Goal: Task Accomplishment & Management: Complete application form

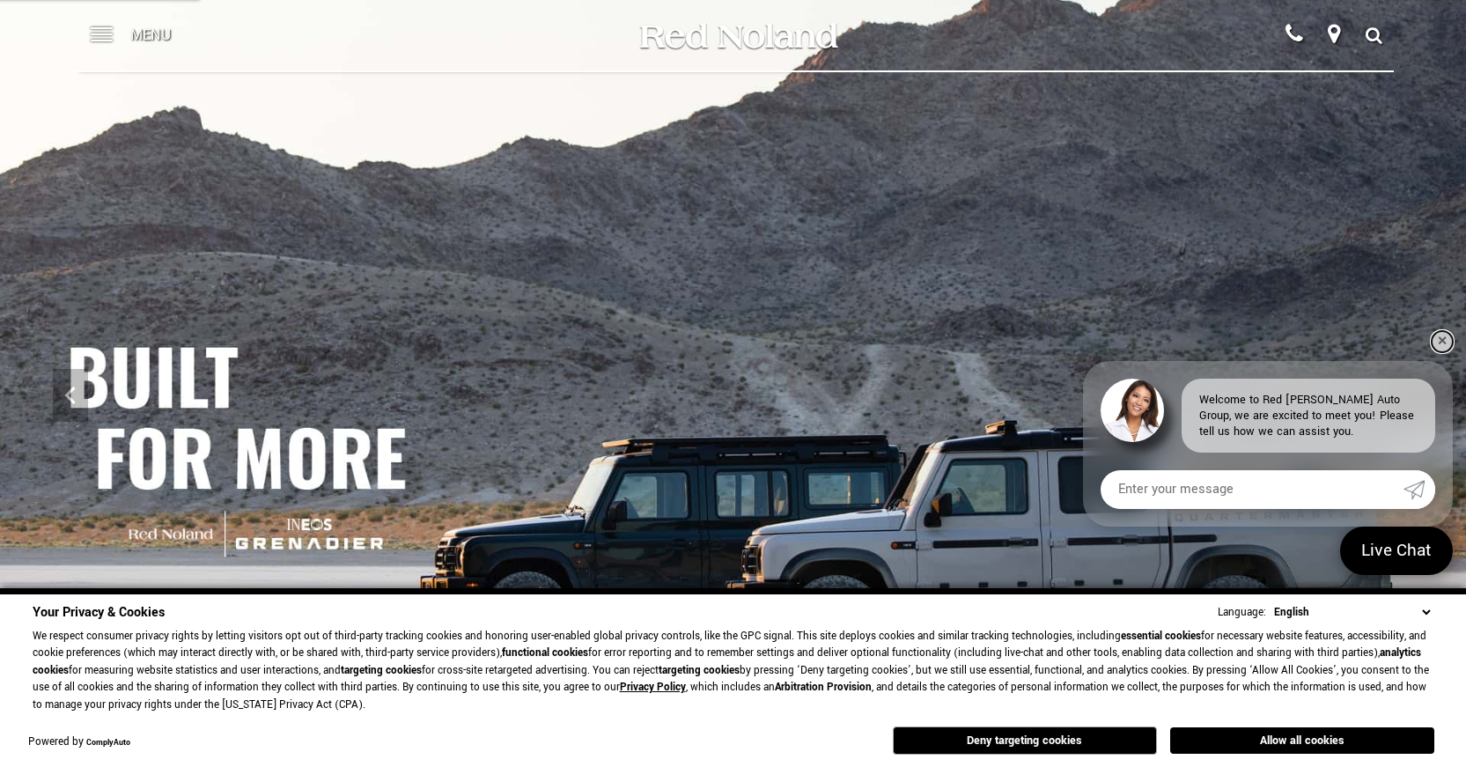
click at [1445, 346] on link "✕" at bounding box center [1441, 341] width 21 height 21
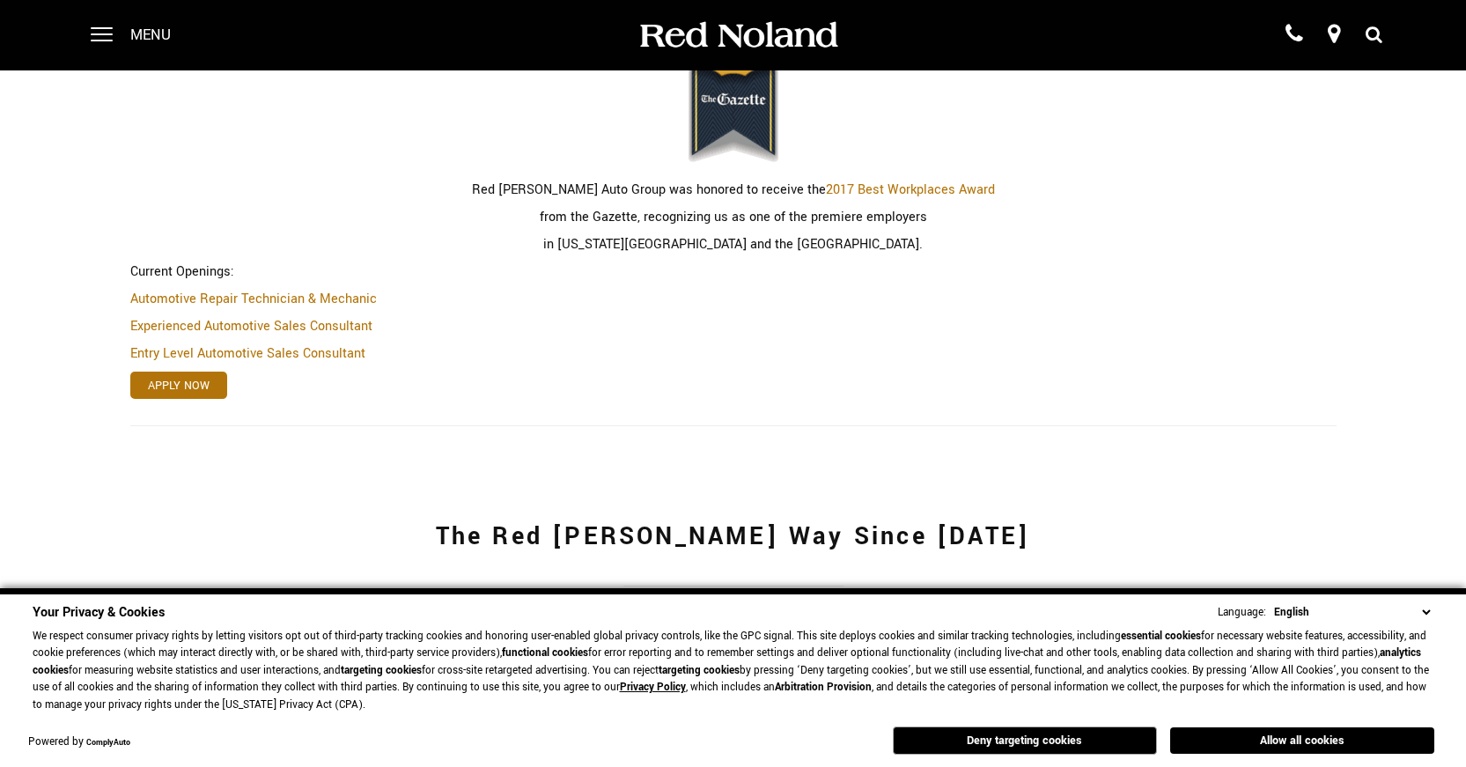
scroll to position [614, 0]
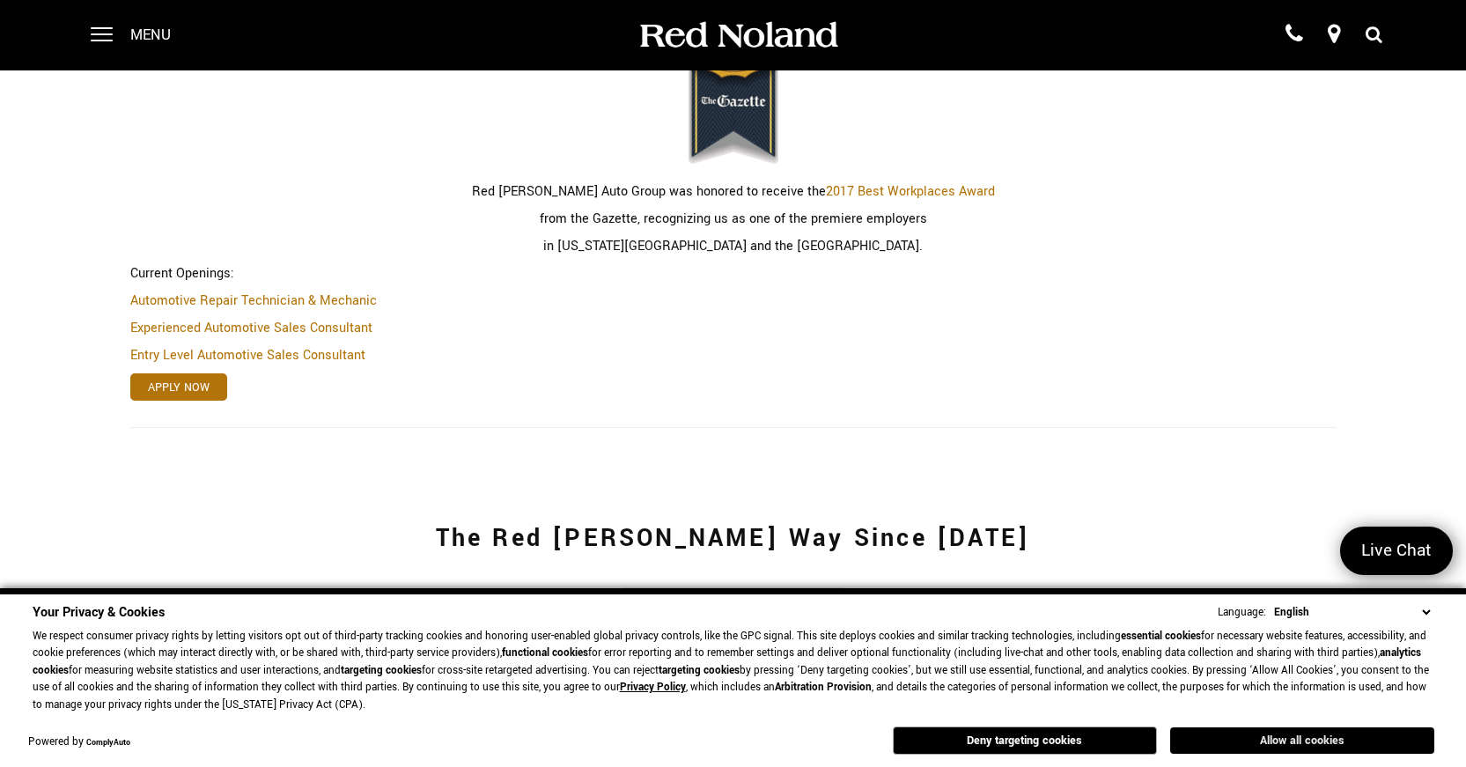
click at [1236, 744] on button "Allow all cookies" at bounding box center [1302, 740] width 264 height 26
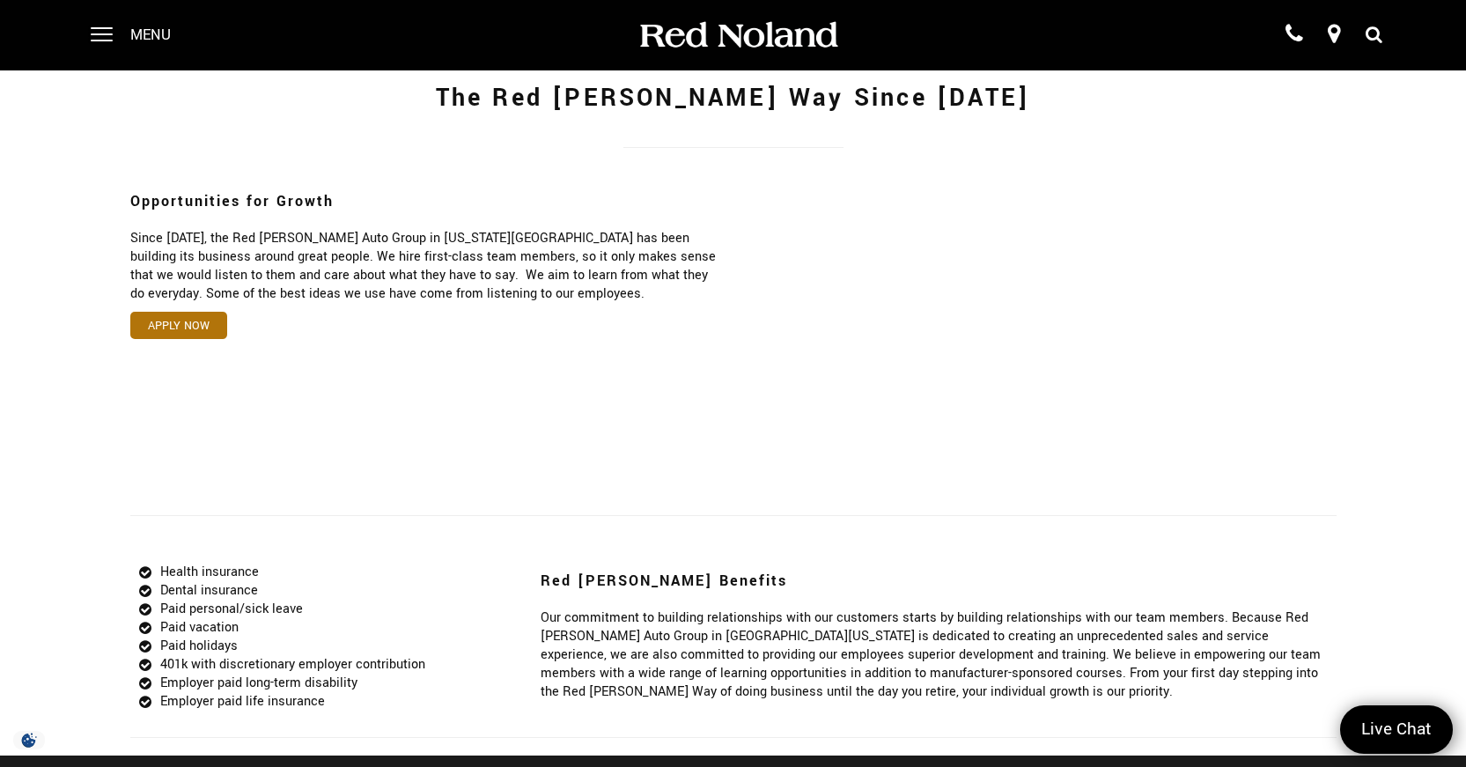
scroll to position [967, 0]
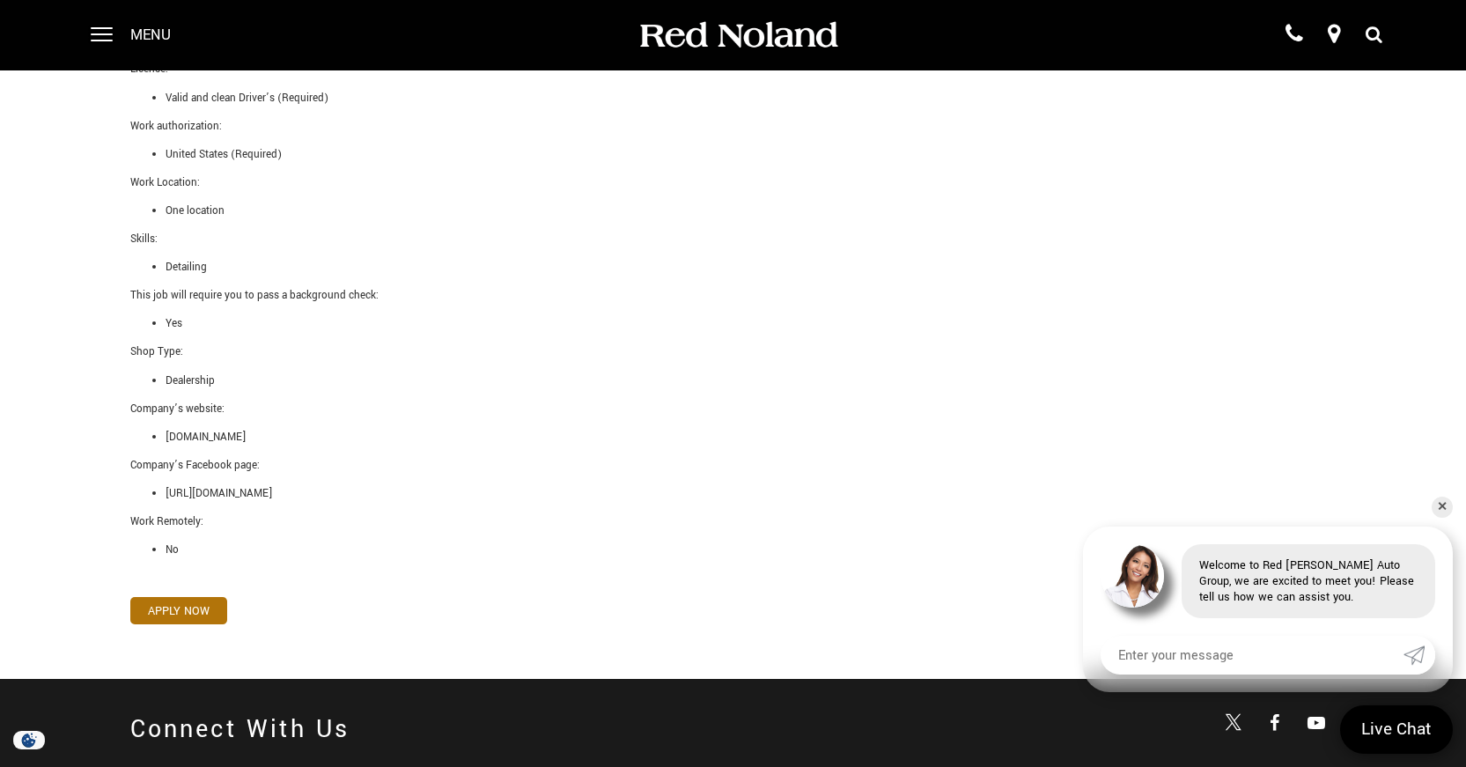
scroll to position [1056, 0]
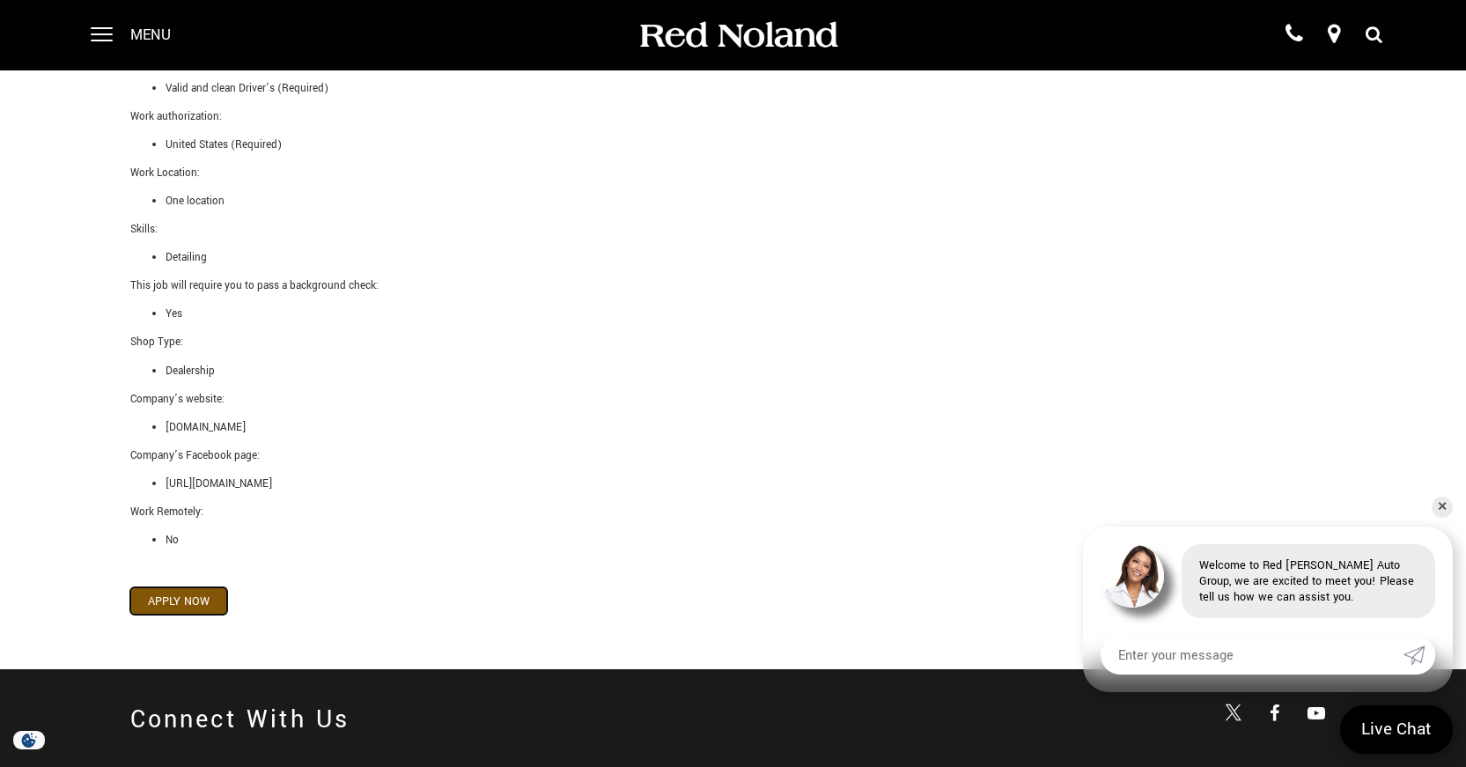
click at [198, 608] on link "Apply Now" at bounding box center [178, 600] width 97 height 27
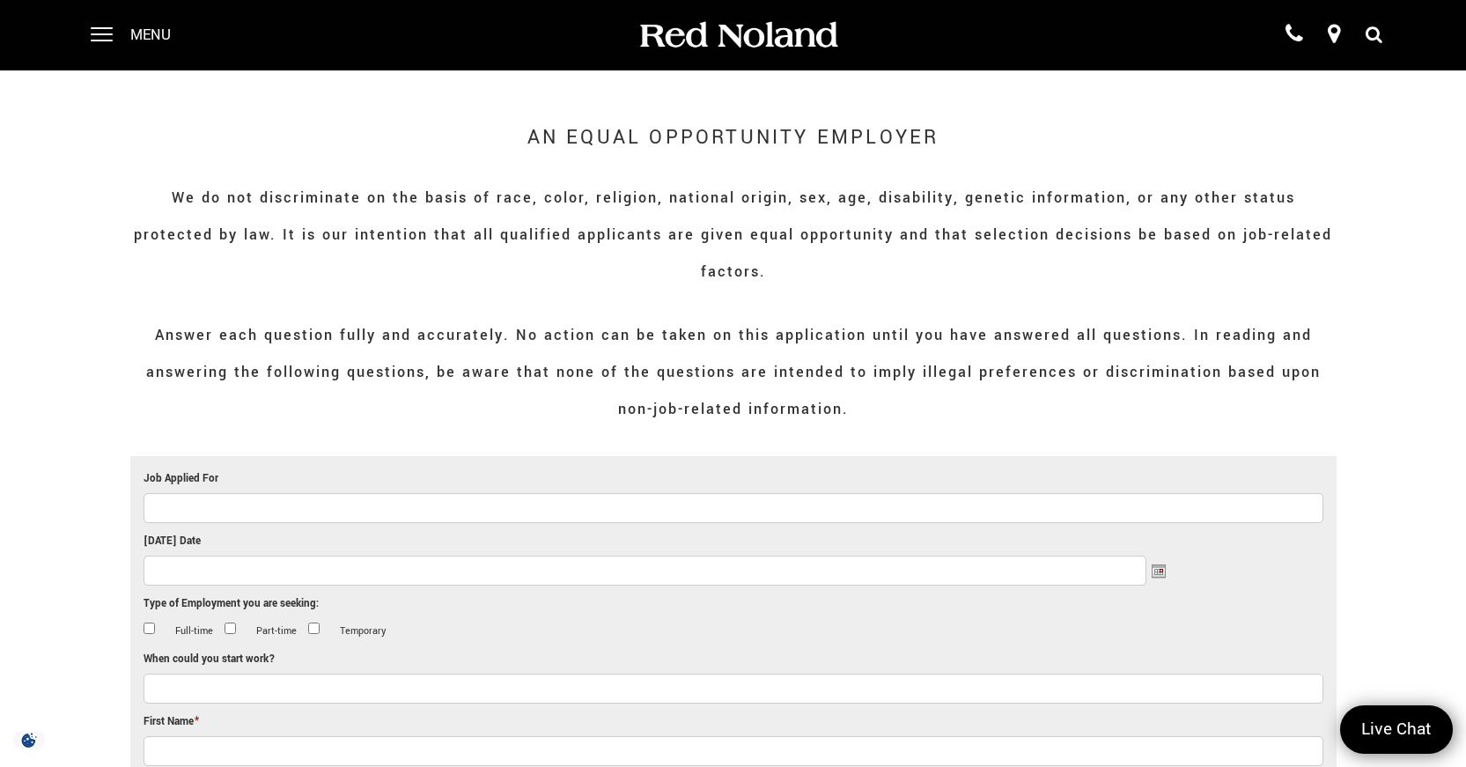
scroll to position [264, 0]
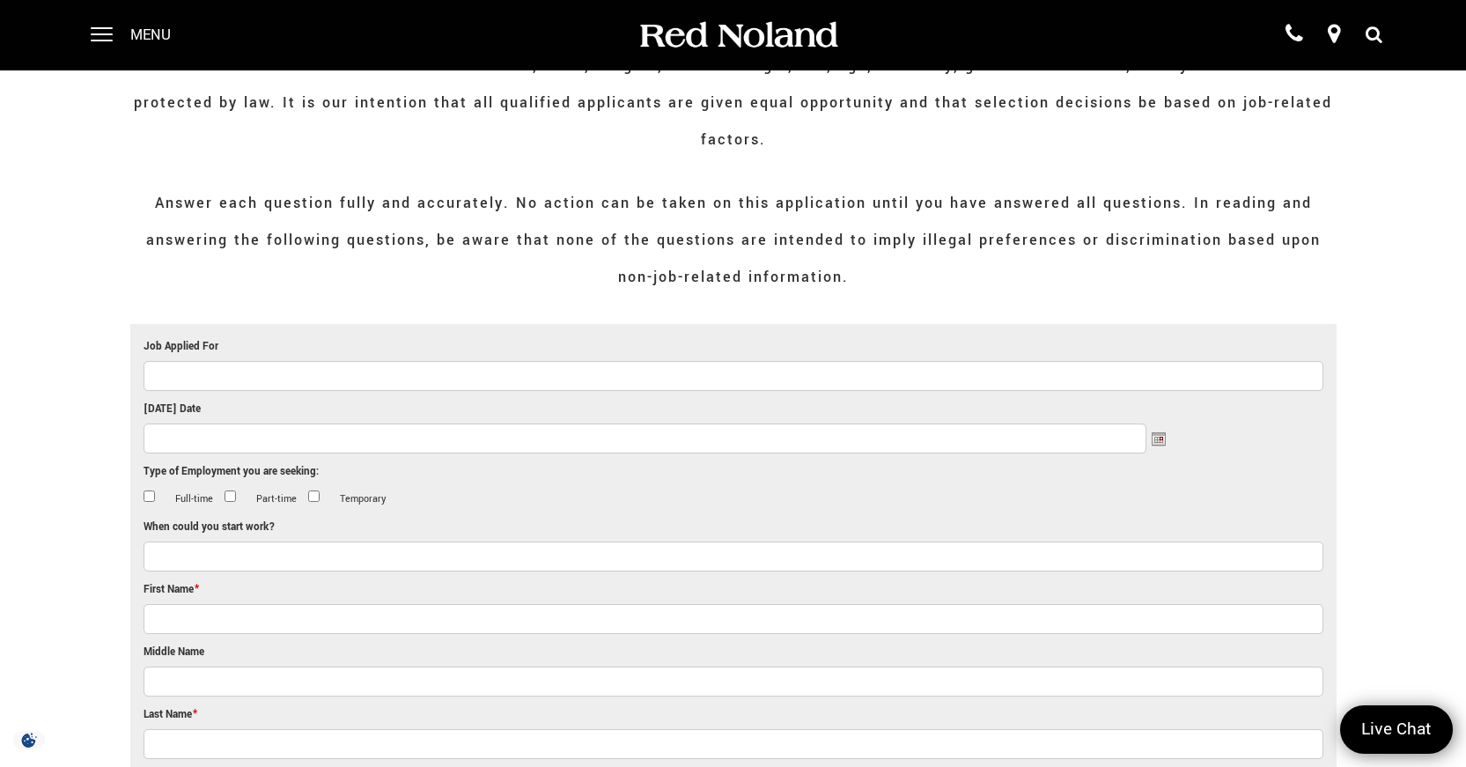
click at [299, 361] on input "Job Applied For" at bounding box center [733, 376] width 1180 height 30
type input "Detailing"
click at [241, 423] on input "Today's Date" at bounding box center [644, 438] width 1003 height 30
click at [227, 515] on link "14" at bounding box center [220, 518] width 15 height 15
type input "08/14/2025"
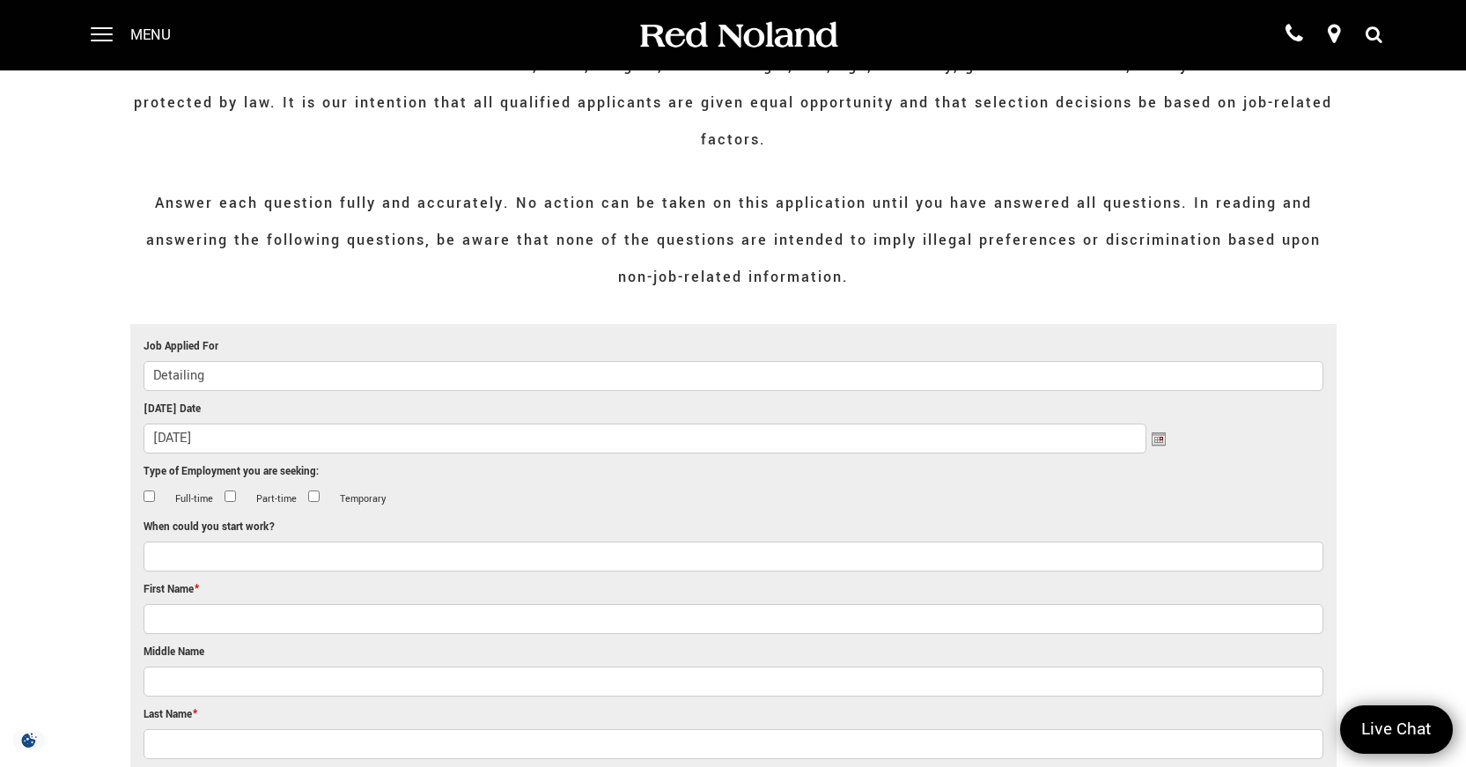
click at [150, 490] on input "Full-time" at bounding box center [148, 495] width 11 height 11
checkbox input "true"
click at [216, 541] on input "When could you start work?" at bounding box center [733, 556] width 1180 height 30
type input "A"
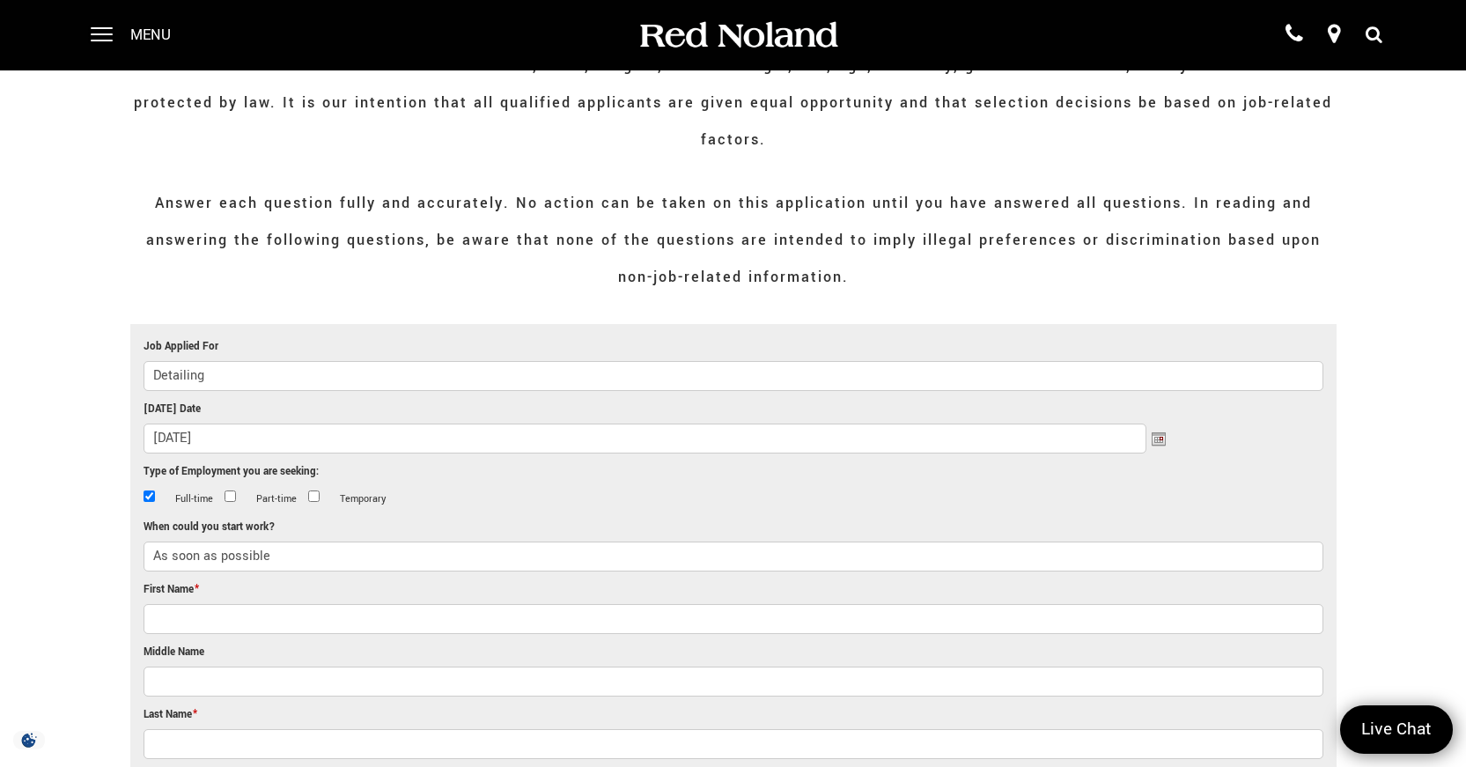
type input "As soon as possible"
click at [200, 604] on input "First Name *" at bounding box center [733, 619] width 1180 height 30
type input "Anthony"
click at [150, 666] on input "Middle Name" at bounding box center [733, 681] width 1180 height 30
type input "R"
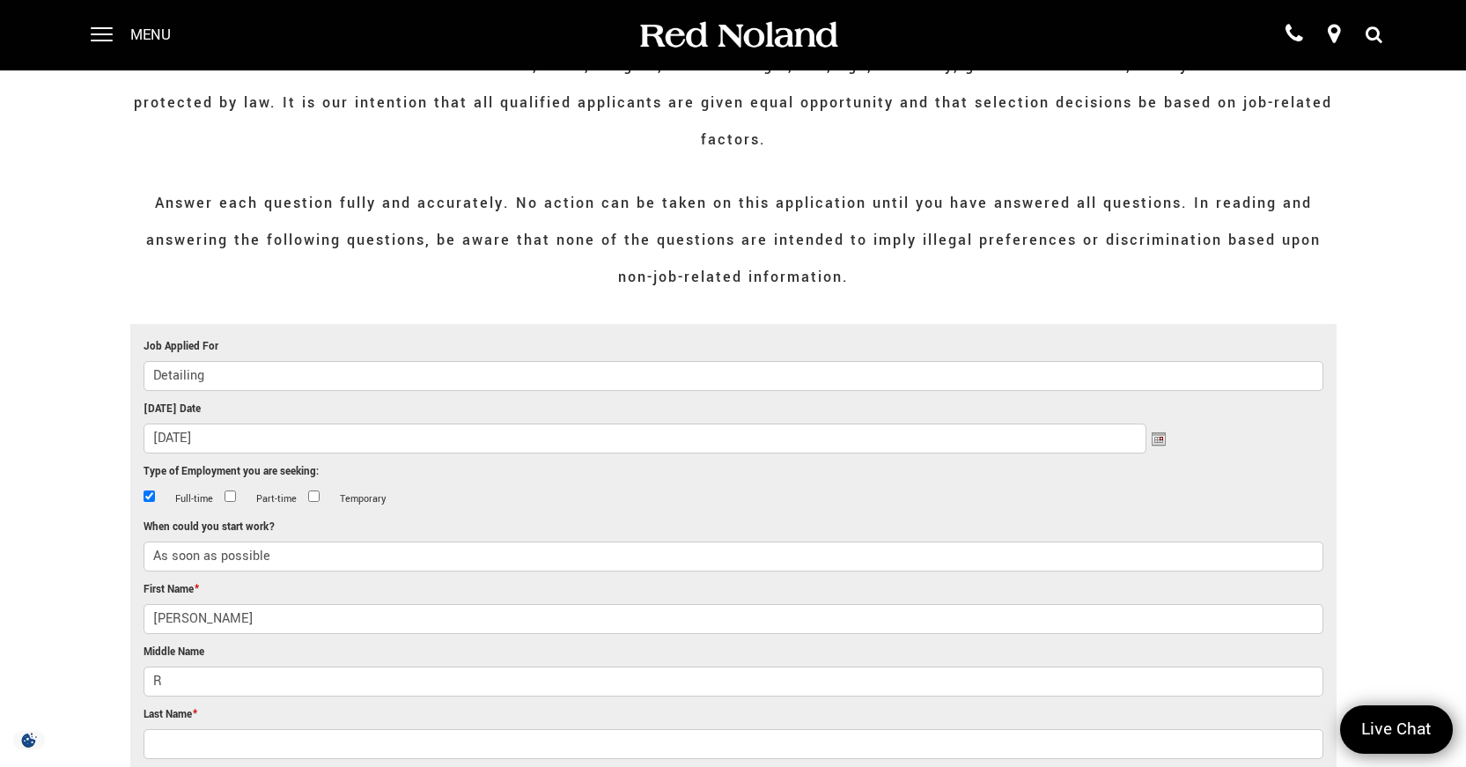
click at [165, 729] on input "Last Name *" at bounding box center [733, 744] width 1180 height 30
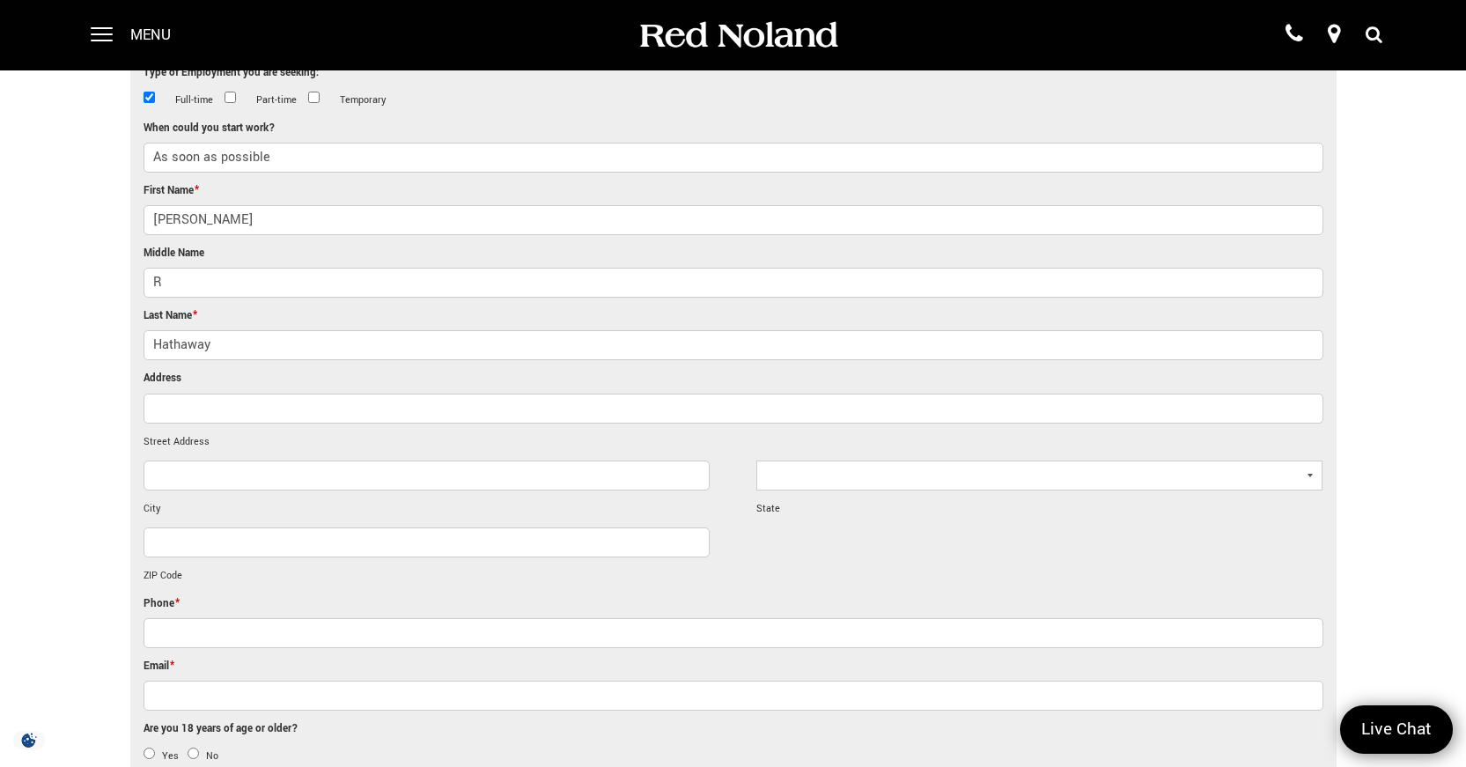
scroll to position [704, 0]
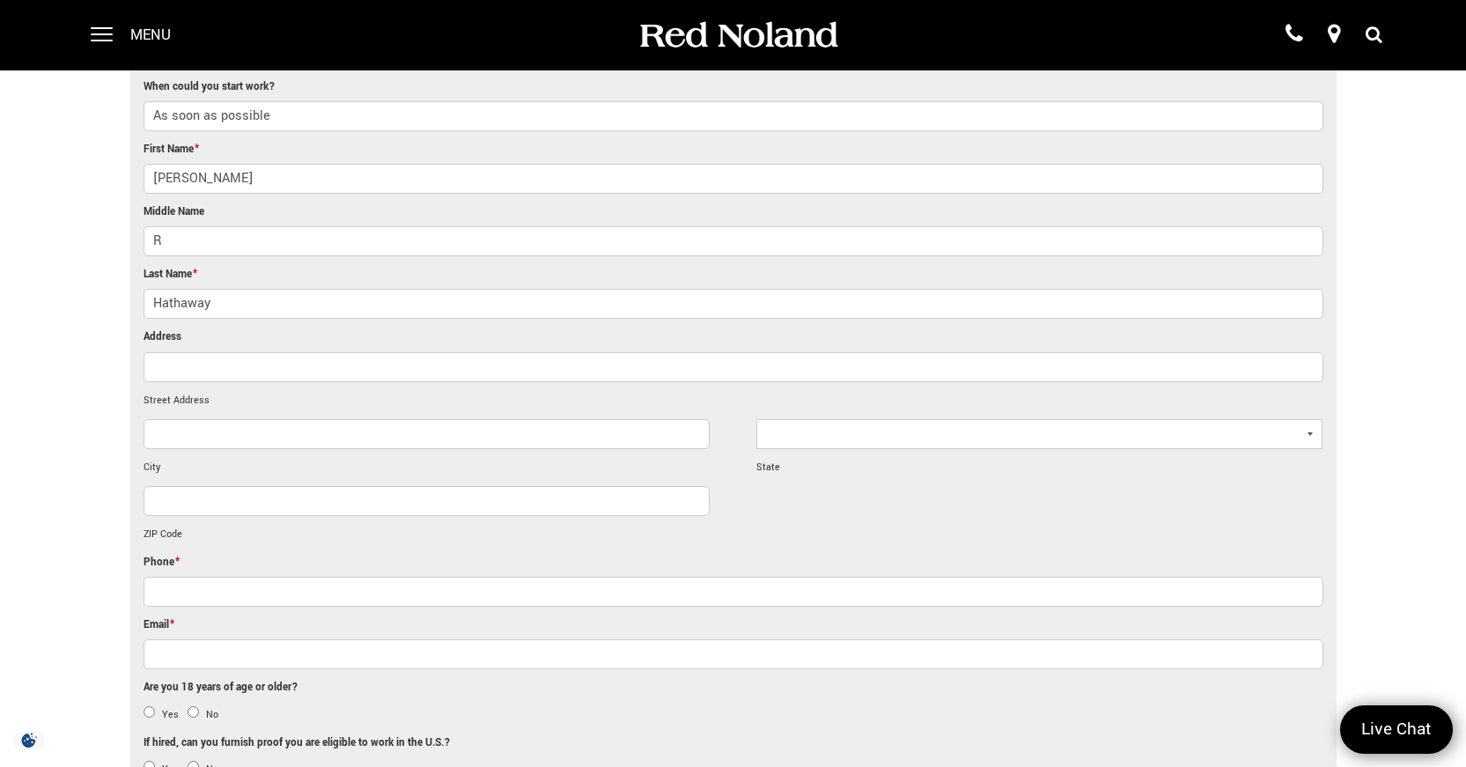
type input "Hathaway"
click at [206, 352] on input "Address" at bounding box center [733, 367] width 1180 height 30
type input "8671 Silver Glen Drive"
click at [181, 419] on input "City" at bounding box center [426, 434] width 566 height 30
click at [325, 352] on input "8671 Silver Glen Drive" at bounding box center [733, 367] width 1180 height 30
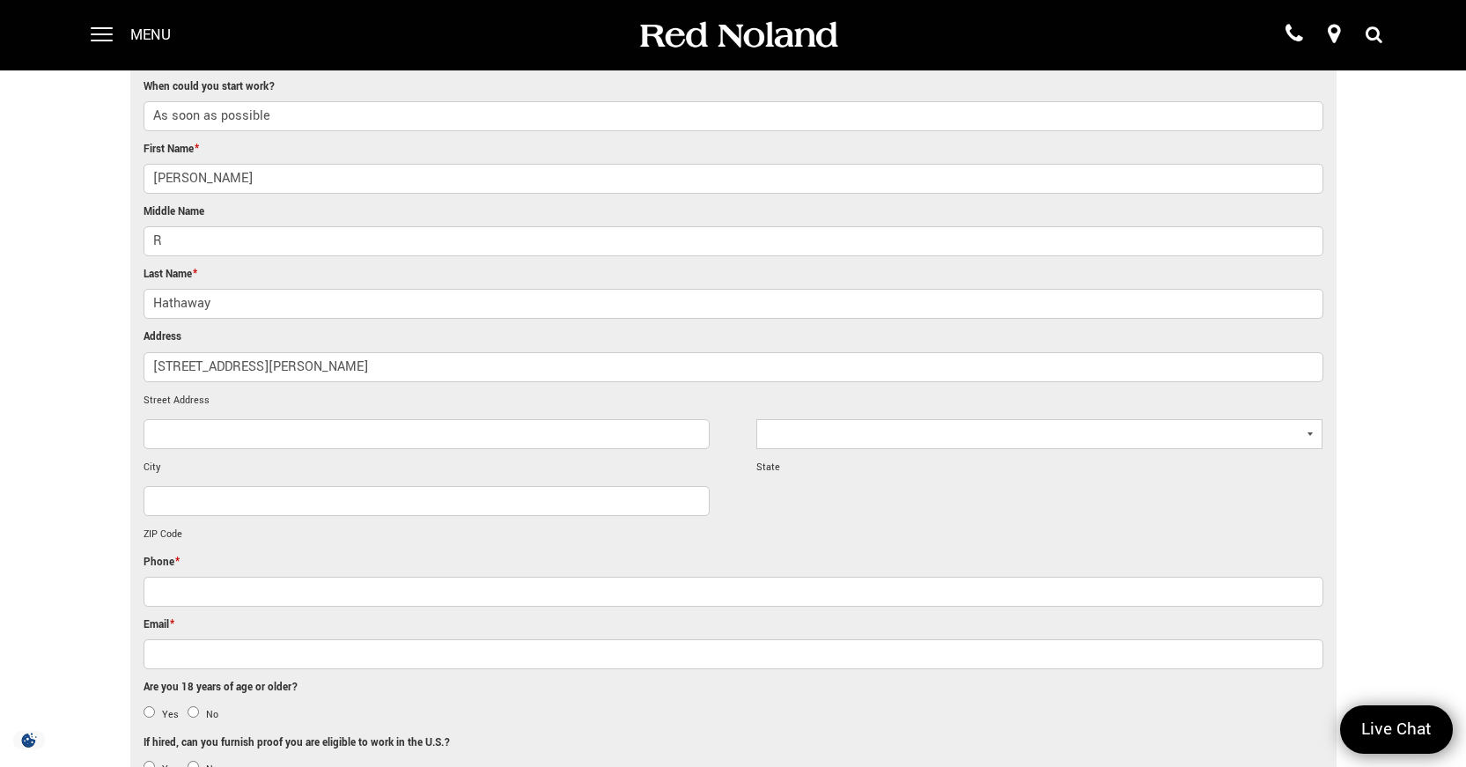
click at [206, 419] on input "City" at bounding box center [426, 434] width 566 height 30
click at [173, 419] on input "City" at bounding box center [426, 434] width 566 height 30
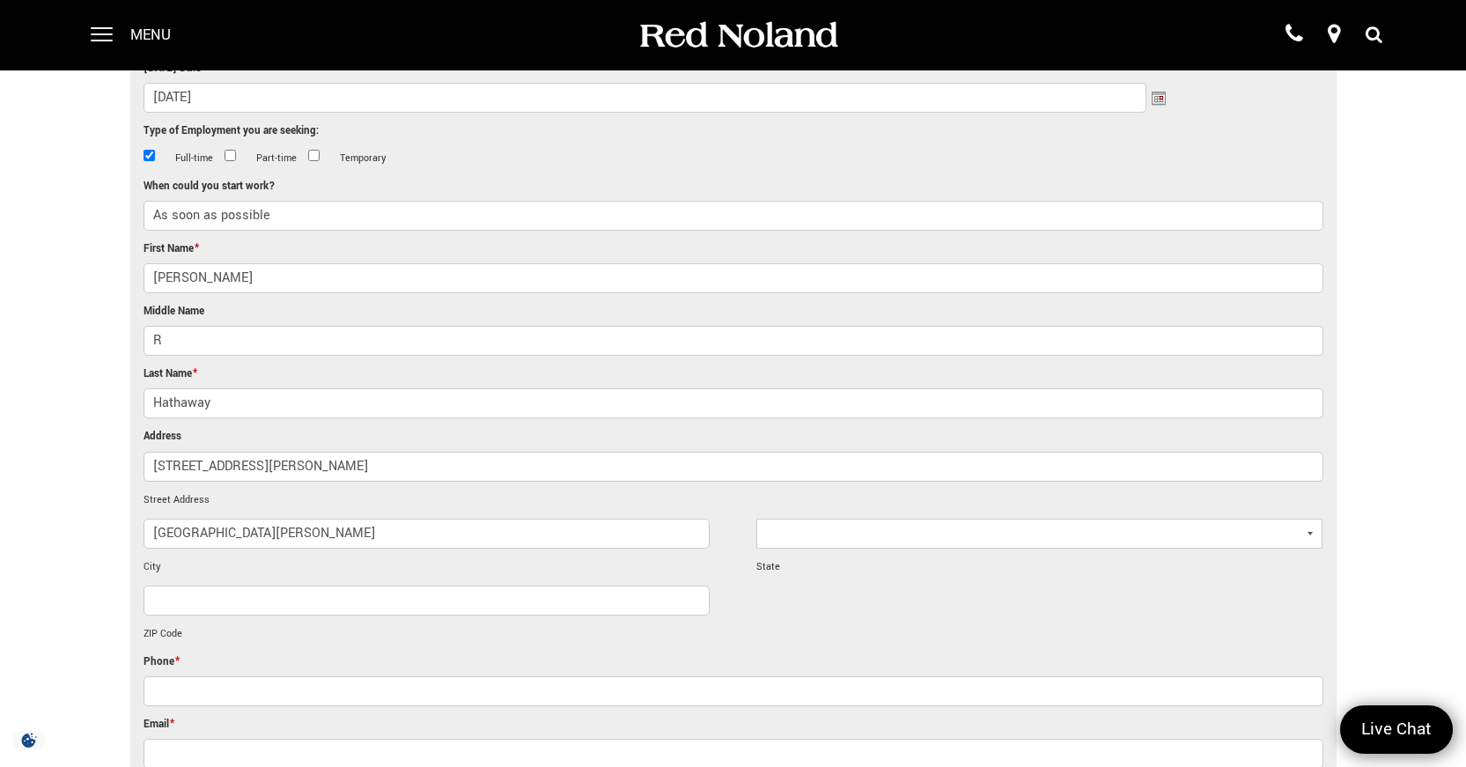
scroll to position [616, 0]
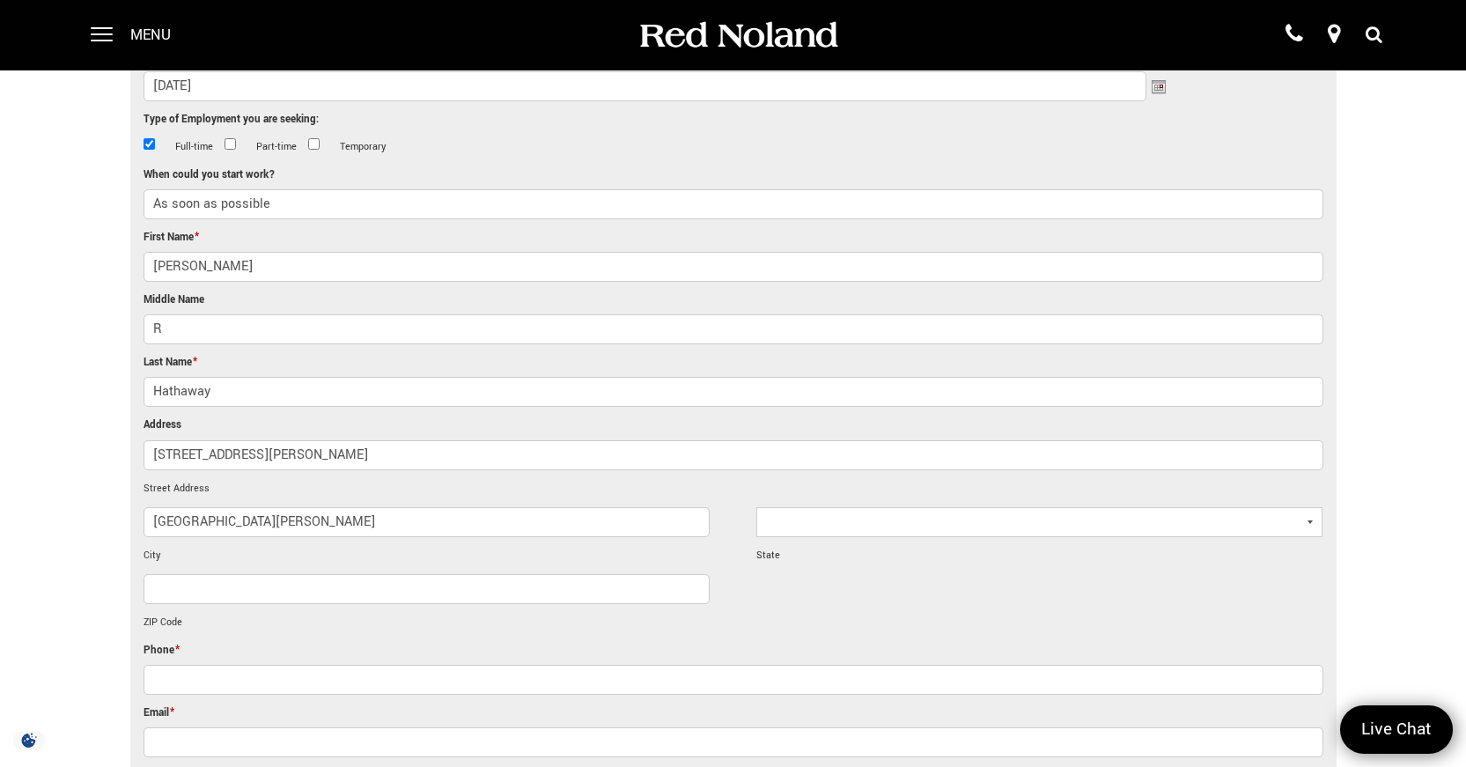
click at [152, 507] on input "Silver Glen Drive" at bounding box center [426, 522] width 566 height 30
type input "8671 Silver Glen Drive"
click at [869, 507] on select "Alabama Alaska Arizona Arkansas California Colorado Connecticut Delaware Distri…" at bounding box center [1039, 522] width 566 height 30
select select "Colorado"
click at [756, 507] on select "Alabama Alaska Arizona Arkansas California Colorado Connecticut Delaware Distri…" at bounding box center [1039, 522] width 566 height 30
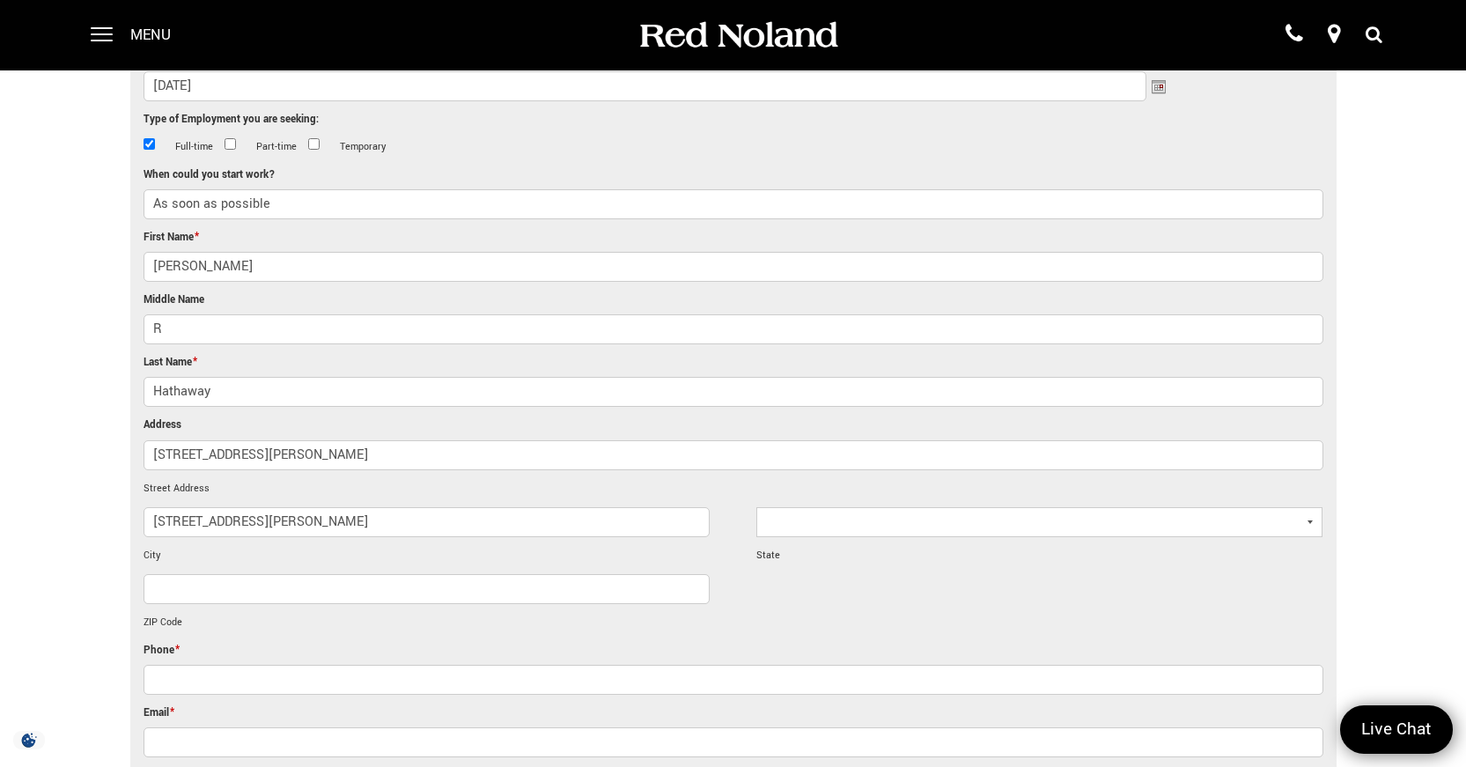
click at [335, 574] on input "ZIP Code" at bounding box center [426, 589] width 566 height 30
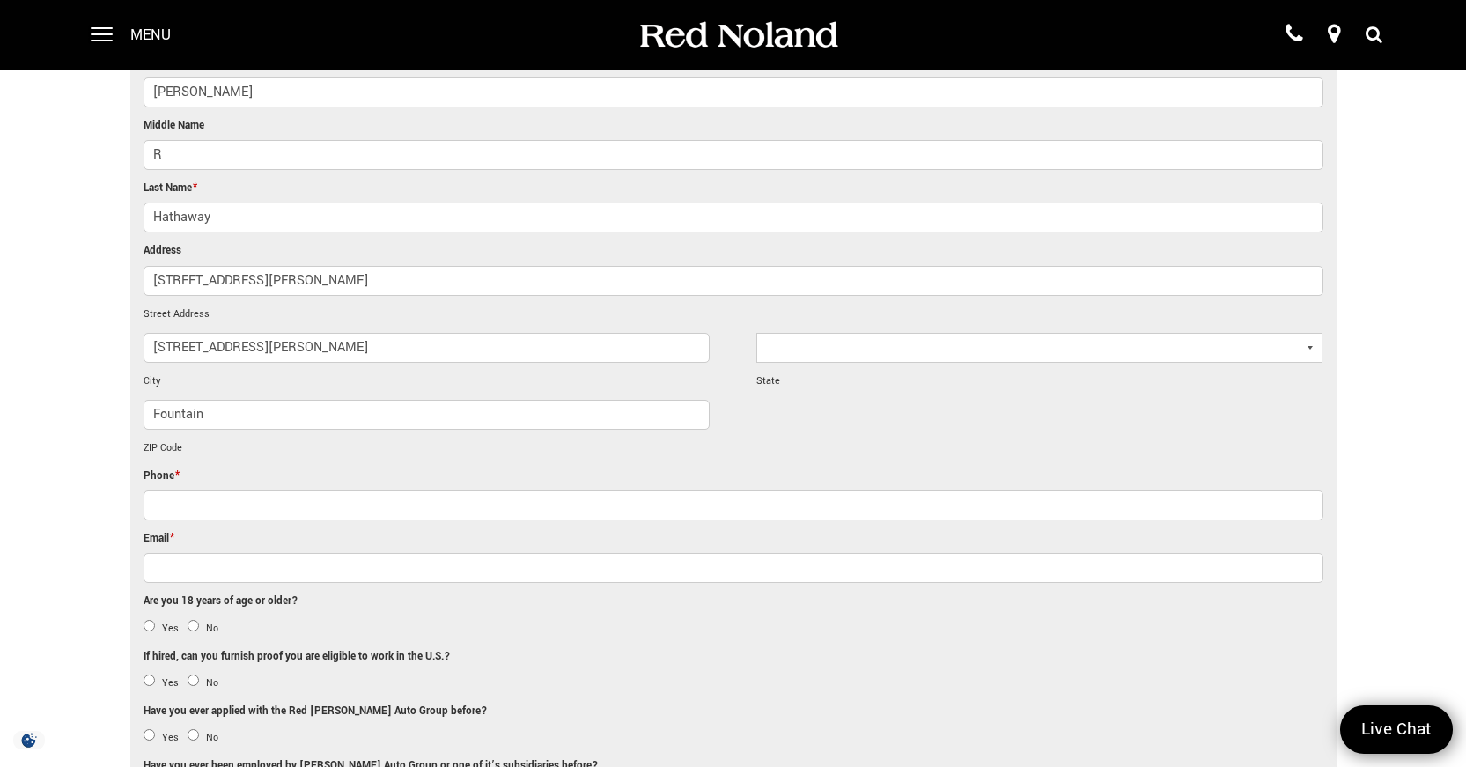
scroll to position [792, 0]
type input "Fountain"
click at [185, 489] on input "(___) ___-____" at bounding box center [733, 504] width 1180 height 30
type input "(719) 225-9748"
click at [212, 551] on input "Email *" at bounding box center [733, 566] width 1180 height 30
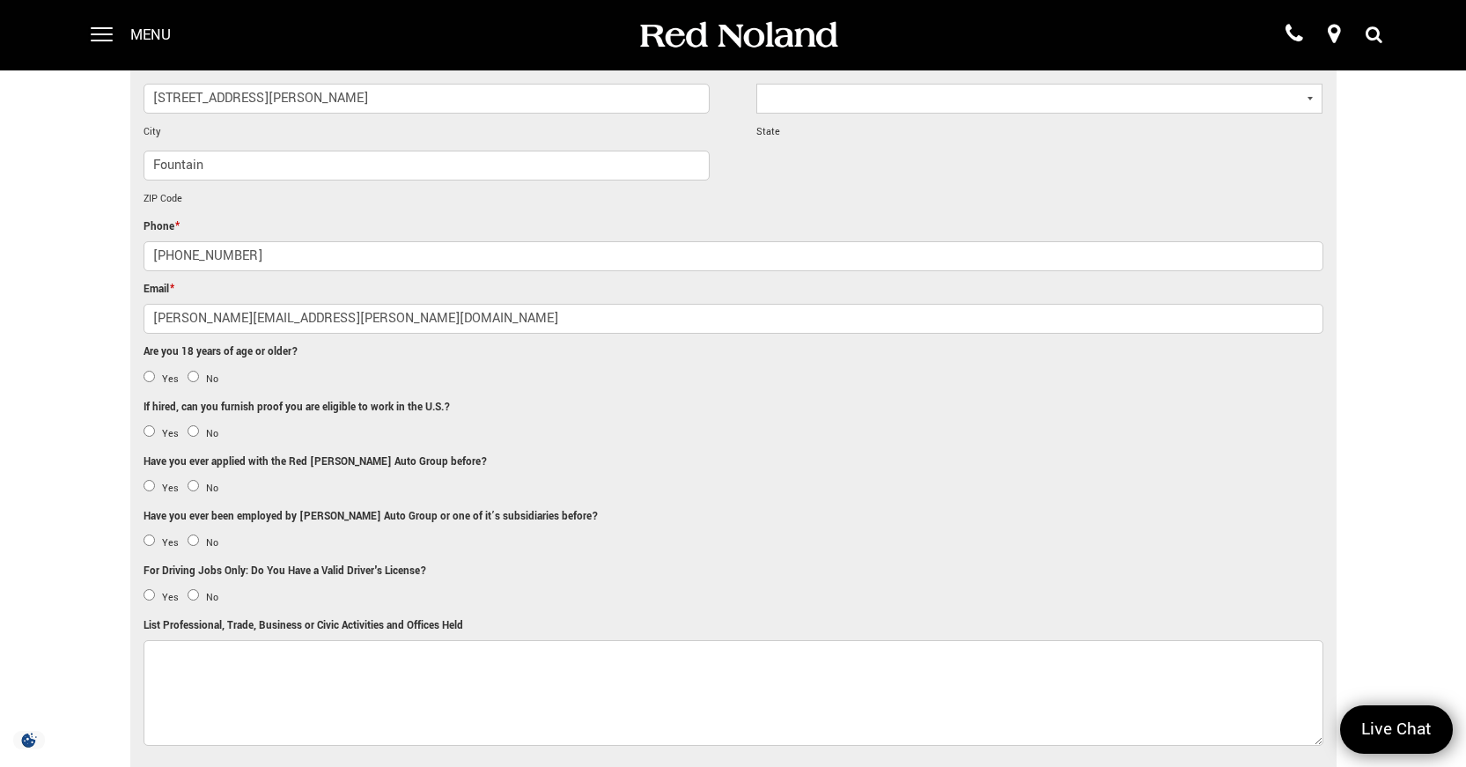
scroll to position [1056, 0]
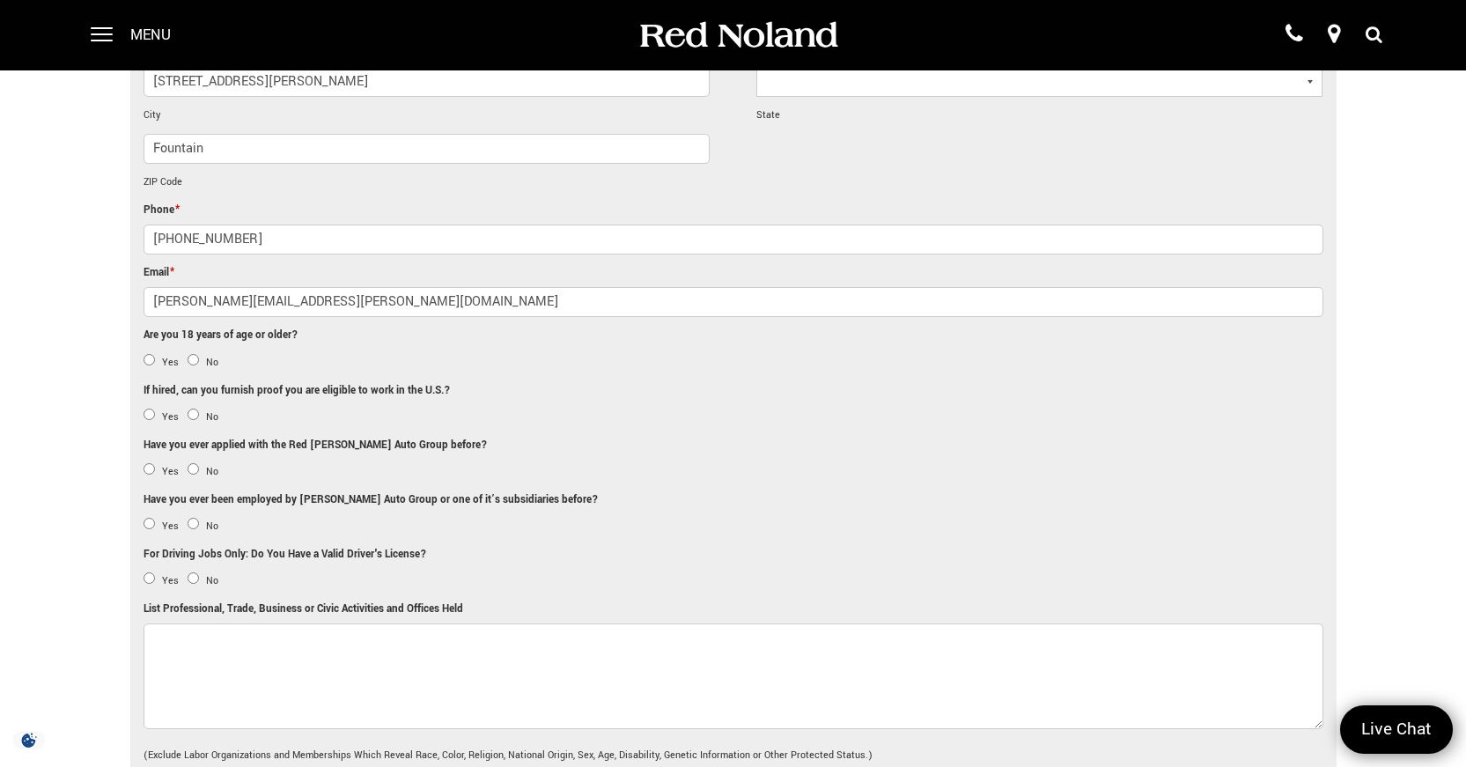
type input "anthony.hathaway@mail.com"
click at [147, 354] on input "Yes" at bounding box center [148, 359] width 11 height 11
radio input "true"
click at [145, 408] on input "Yes" at bounding box center [148, 413] width 11 height 11
radio input "true"
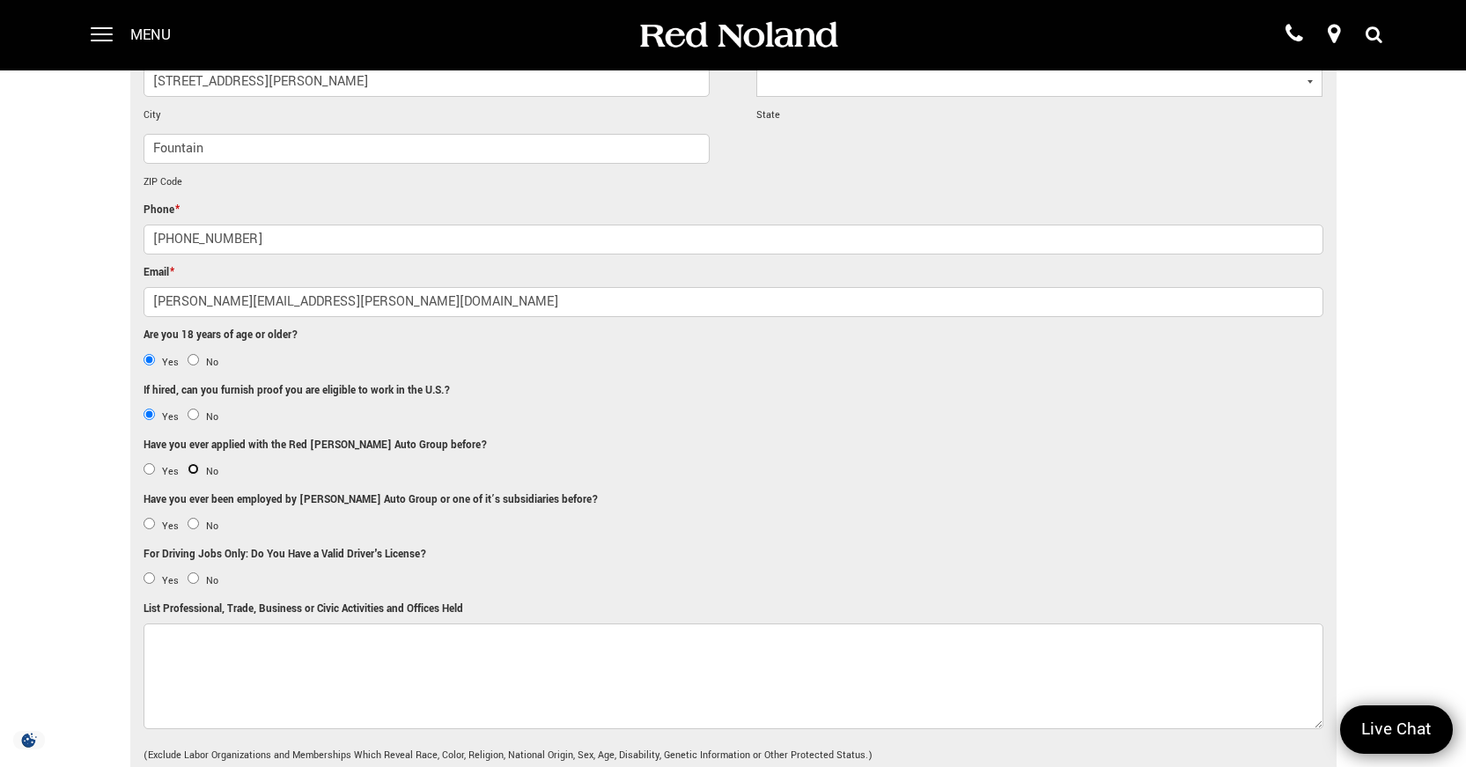
click at [195, 463] on input "No" at bounding box center [193, 468] width 11 height 11
radio input "true"
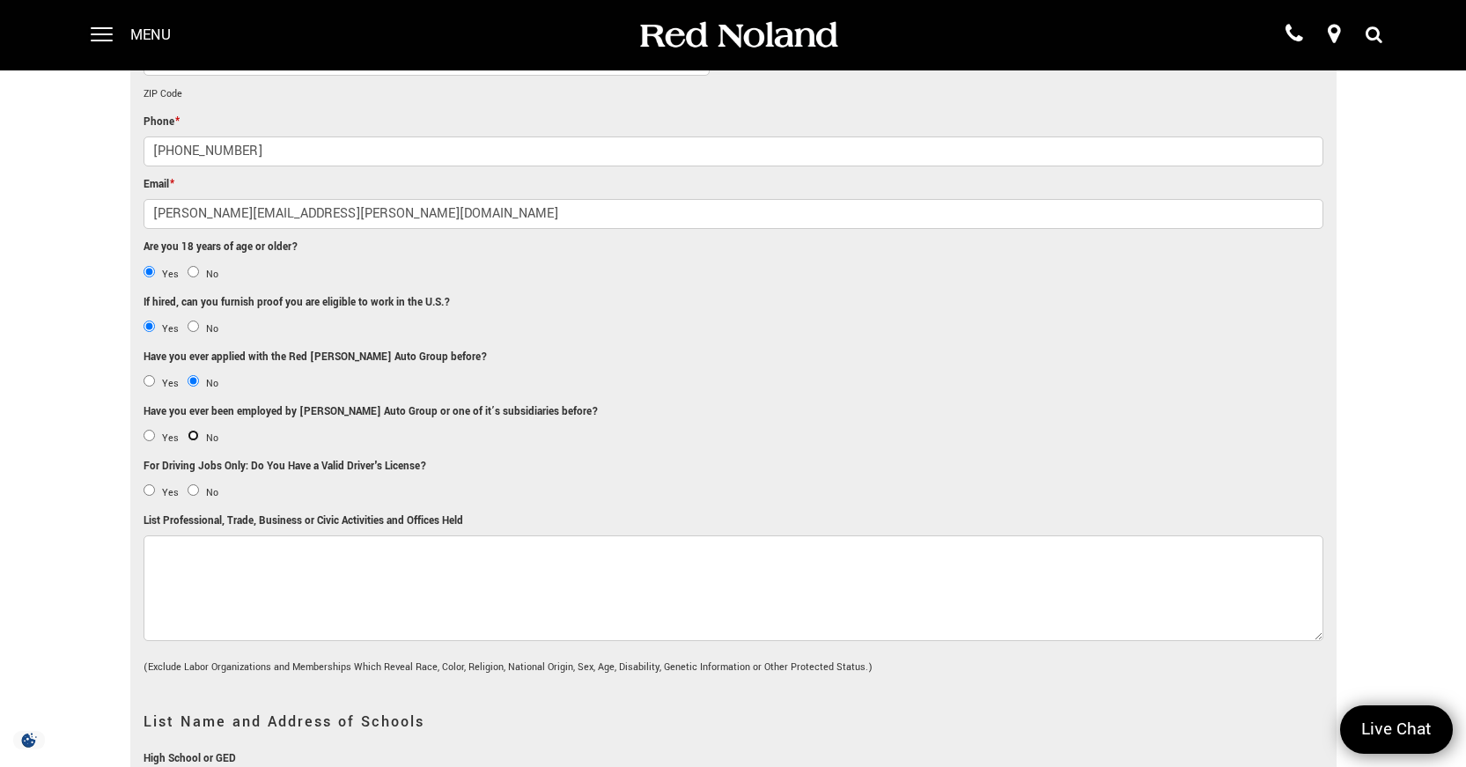
click at [189, 430] on input "No" at bounding box center [193, 435] width 11 height 11
radio input "true"
click at [148, 484] on input "Yes" at bounding box center [148, 489] width 11 height 11
radio input "true"
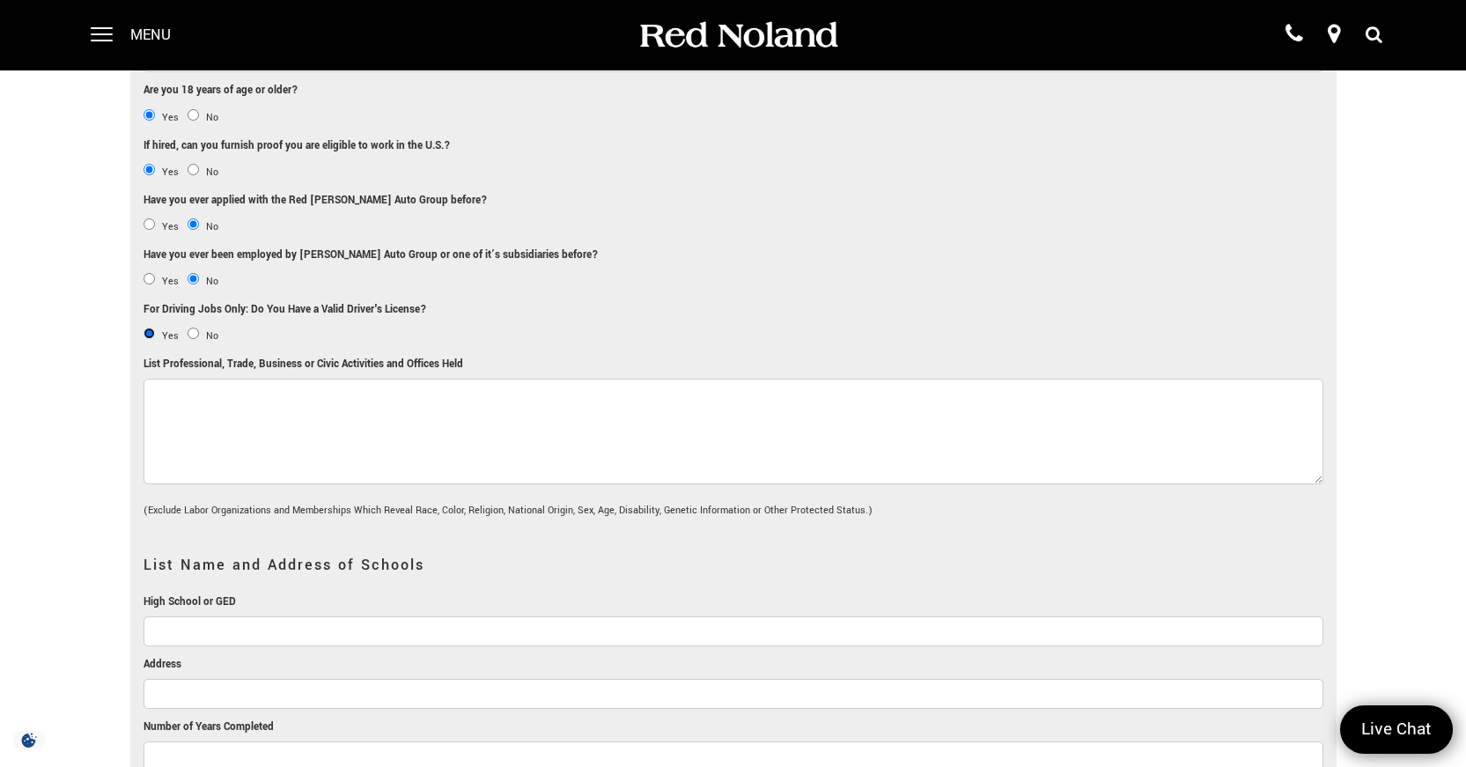
scroll to position [1320, 0]
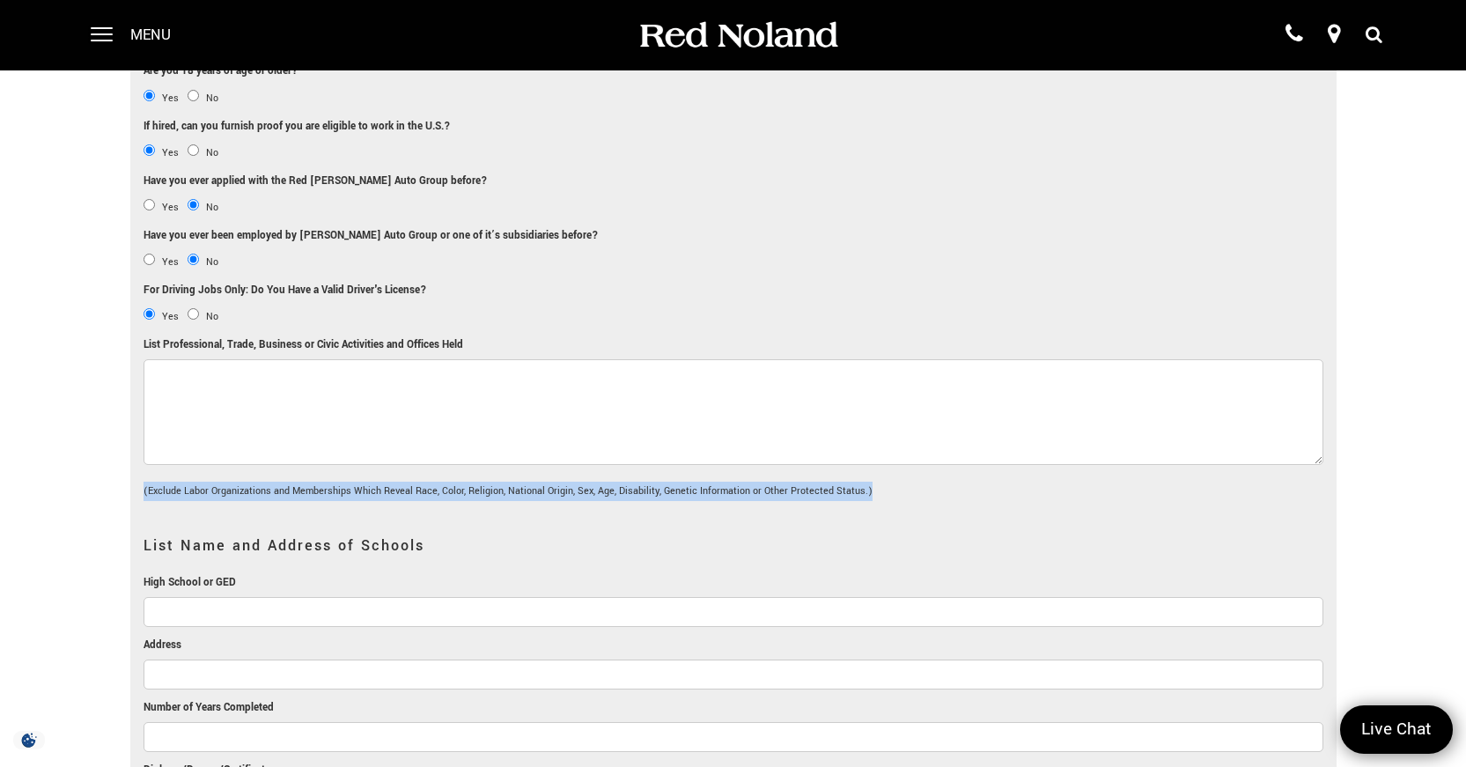
drag, startPoint x: 144, startPoint y: 451, endPoint x: 456, endPoint y: 464, distance: 311.9
click at [456, 464] on li "List Professional, Trade, Business or Civic Activities and Offices Held (Exclud…" at bounding box center [733, 421] width 1180 height 173
click at [173, 363] on textarea "List Professional, Trade, Business or Civic Activities and Offices Held" at bounding box center [733, 412] width 1180 height 106
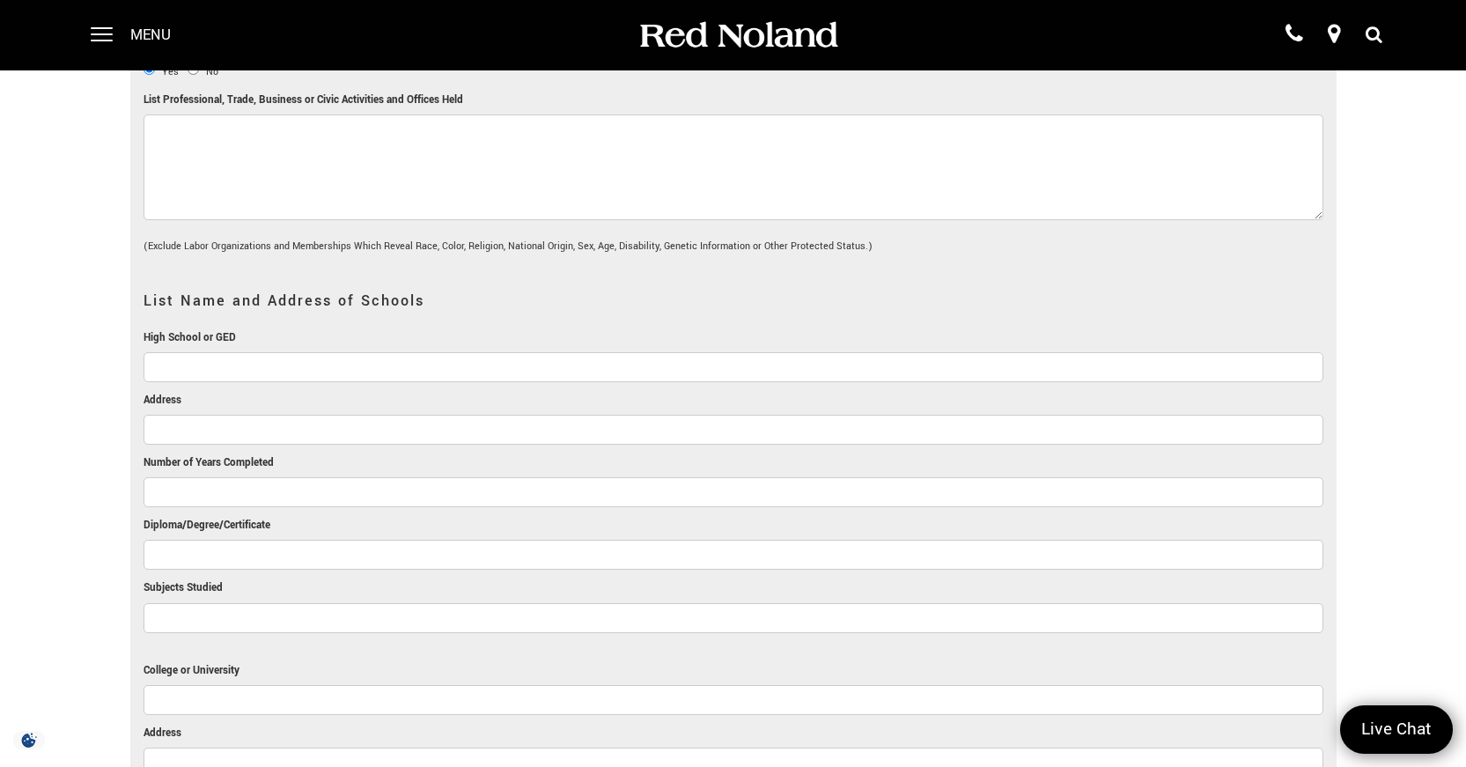
scroll to position [1673, 0]
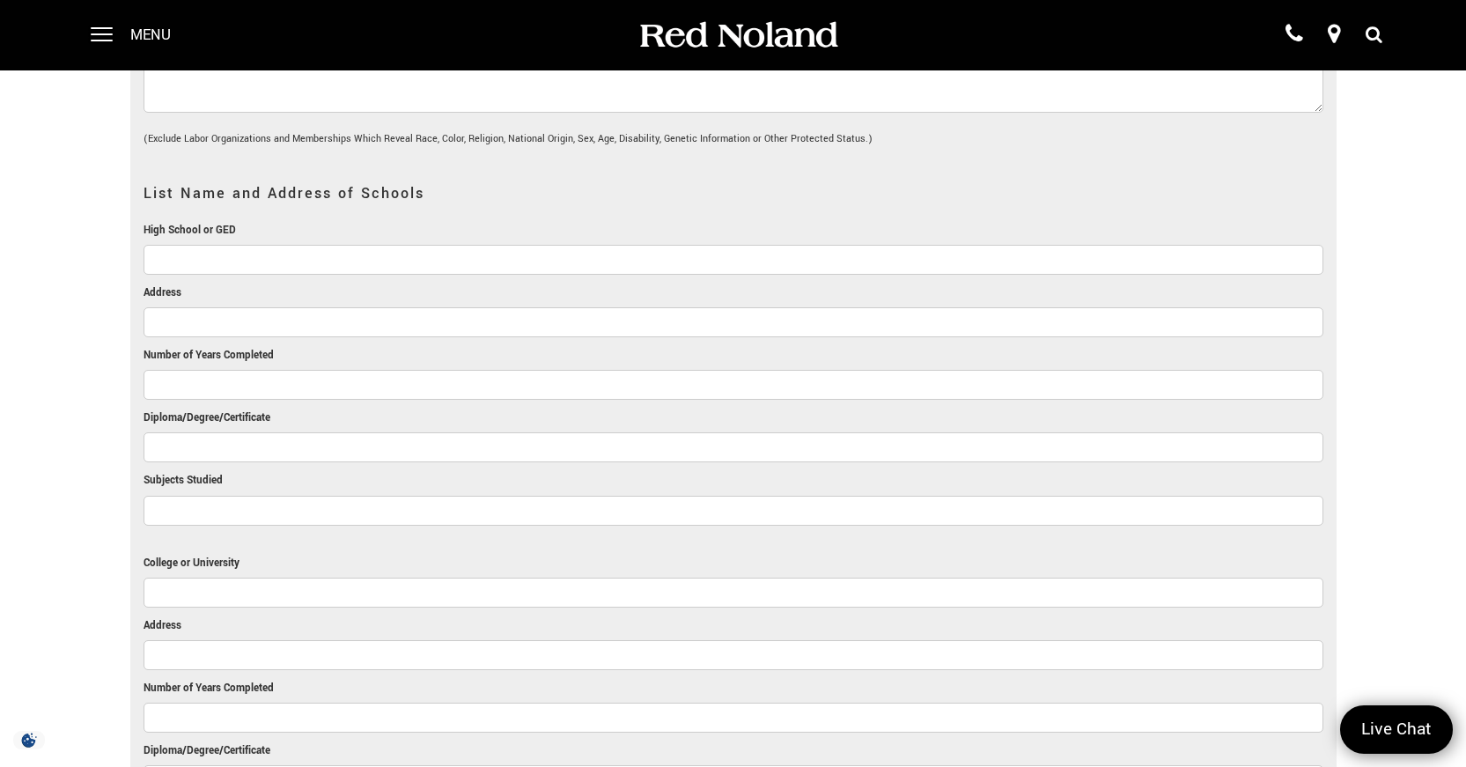
click at [158, 245] on input "High School or GED" at bounding box center [733, 260] width 1180 height 30
type input "Highschool"
click at [195, 307] on input "Address" at bounding box center [733, 322] width 1180 height 30
type input "400 Jimmy Camp Rpad"
drag, startPoint x: 239, startPoint y: 225, endPoint x: 114, endPoint y: 235, distance: 125.4
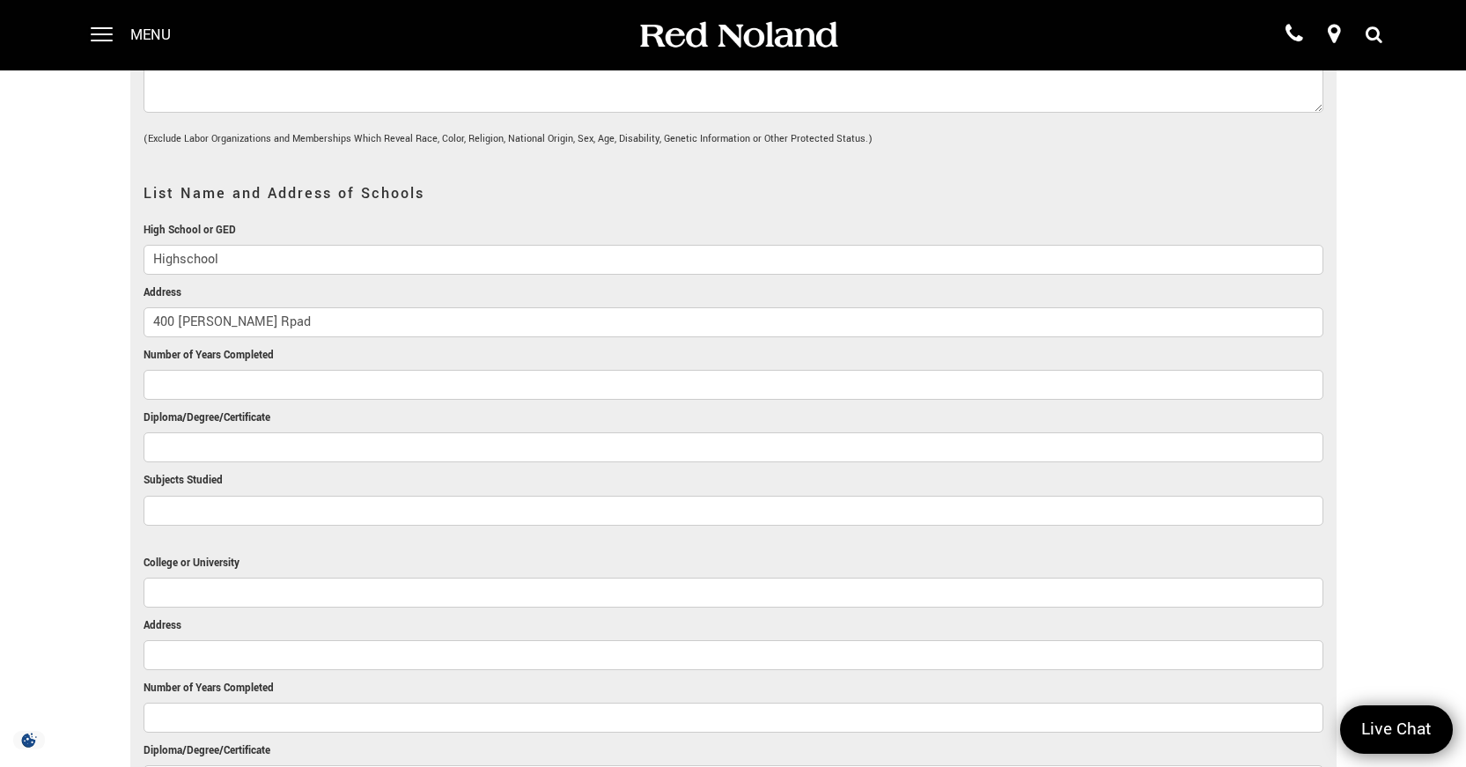
type input "Fountain Fort Carson Highschool"
click at [294, 307] on input "400 Jimmy Camp Rpad" at bounding box center [733, 322] width 1180 height 30
type input "400 Jimmy Camp Road"
click at [220, 370] on input "Number of Years Completed" at bounding box center [733, 385] width 1180 height 30
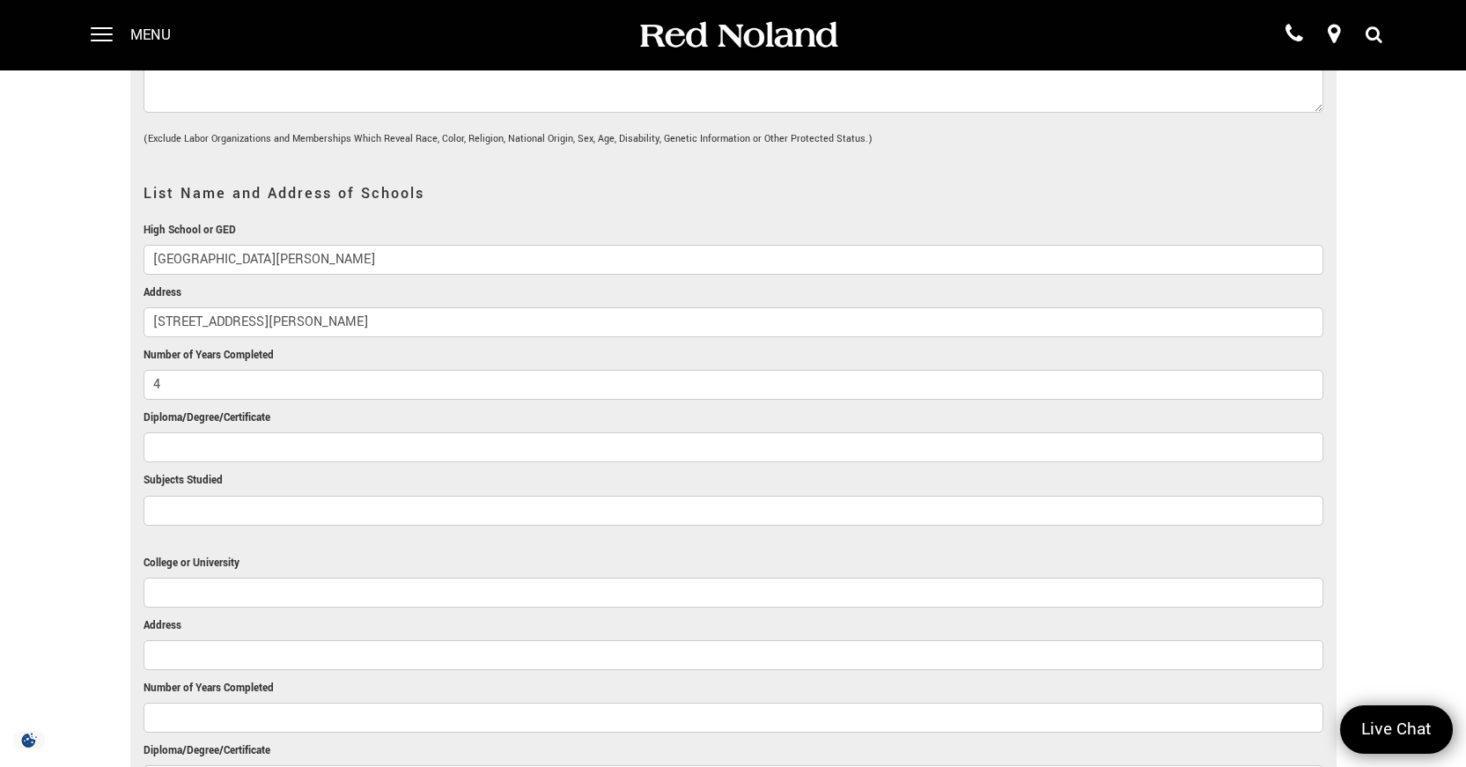
type input "4"
click at [181, 432] on input "Diploma/Degree/Certificate" at bounding box center [733, 447] width 1180 height 30
type input "Diploma"
click at [199, 496] on input "Subjects Studied" at bounding box center [733, 511] width 1180 height 30
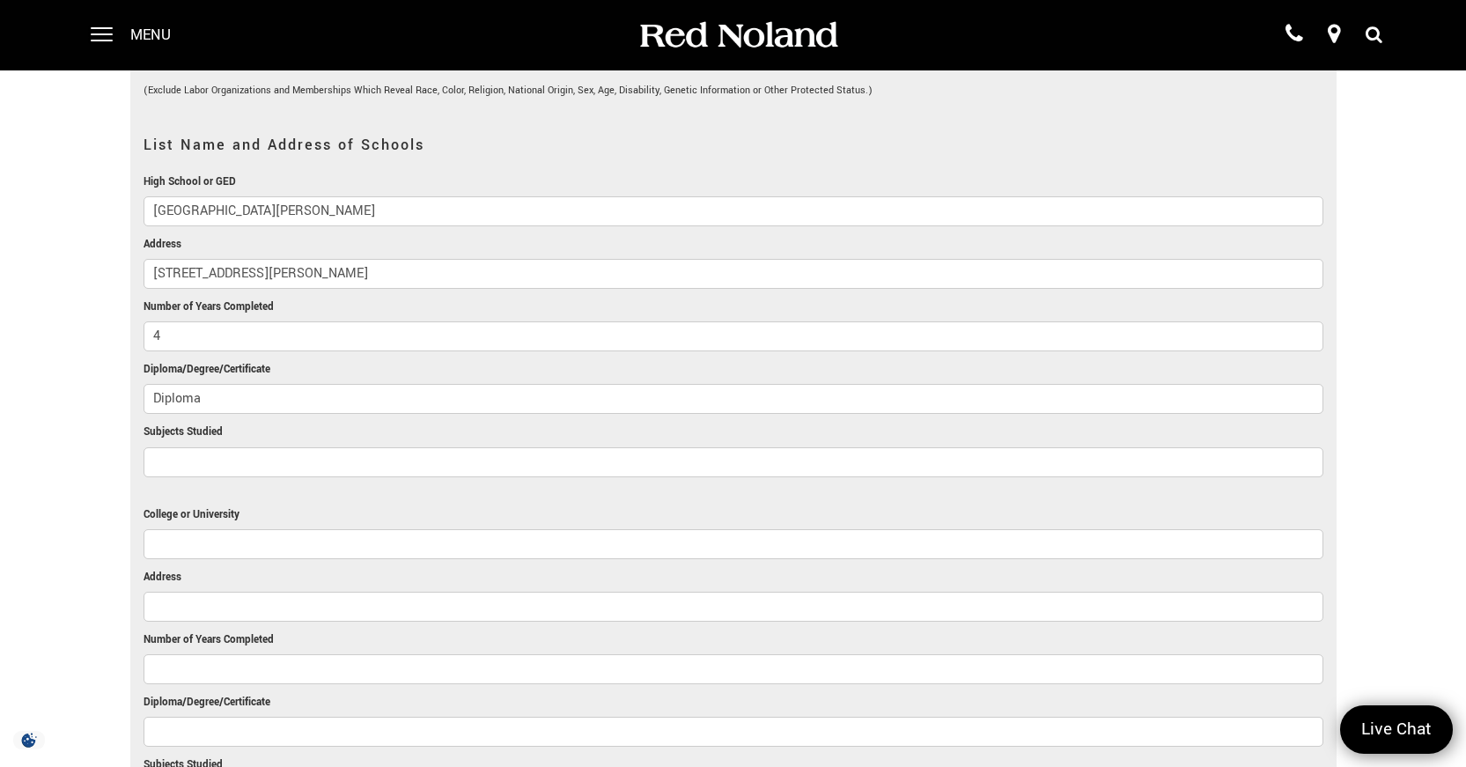
scroll to position [1849, 0]
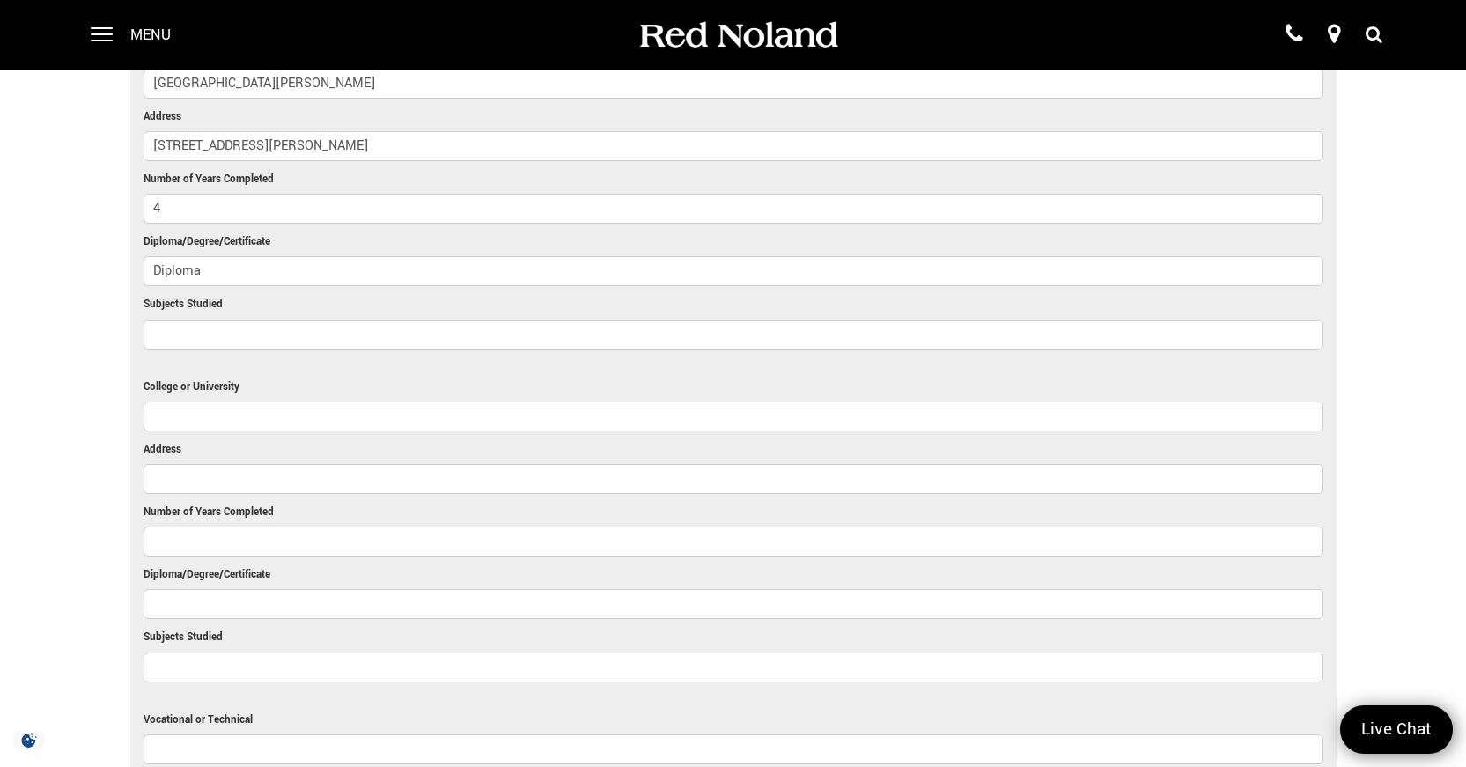
click at [276, 358] on li at bounding box center [733, 367] width 1180 height 19
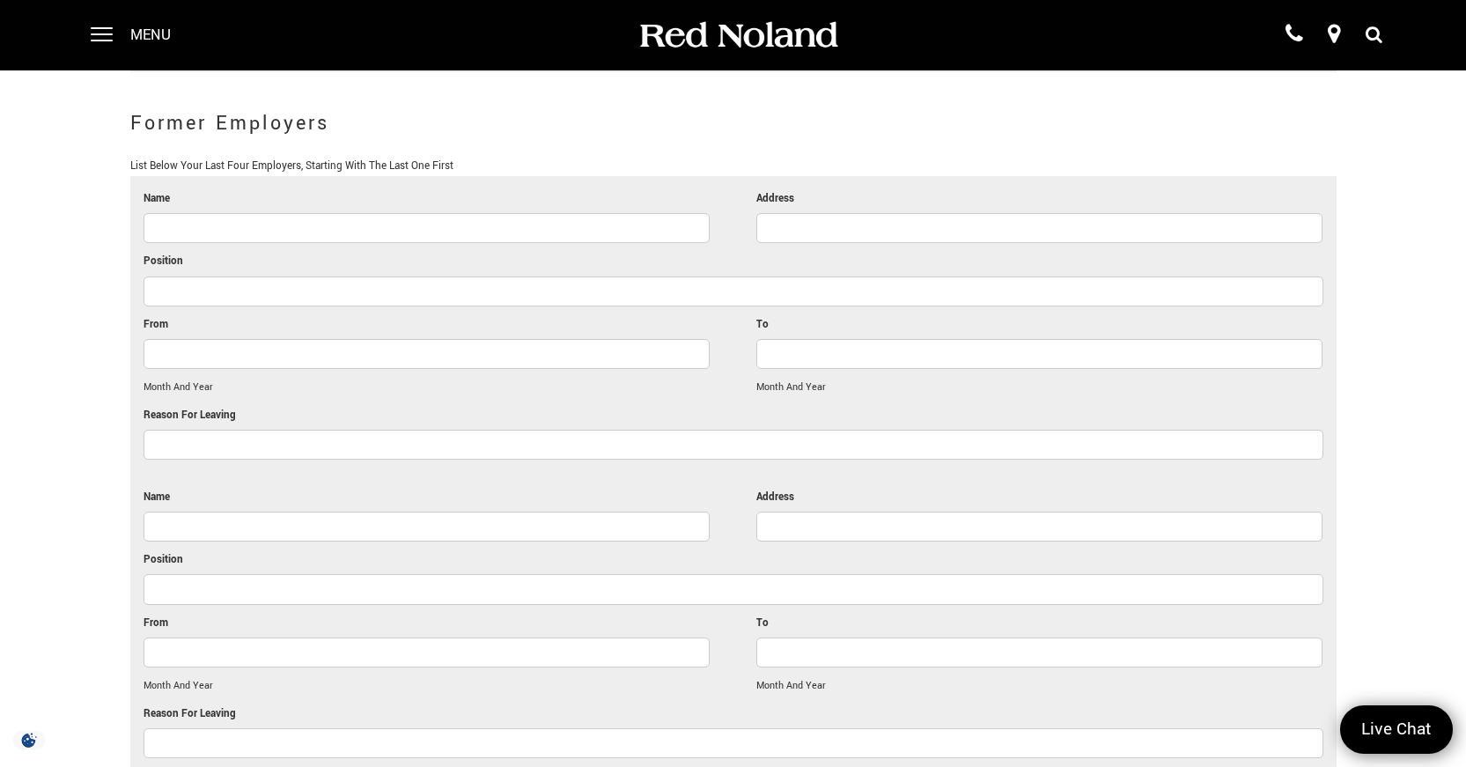
scroll to position [3081, 0]
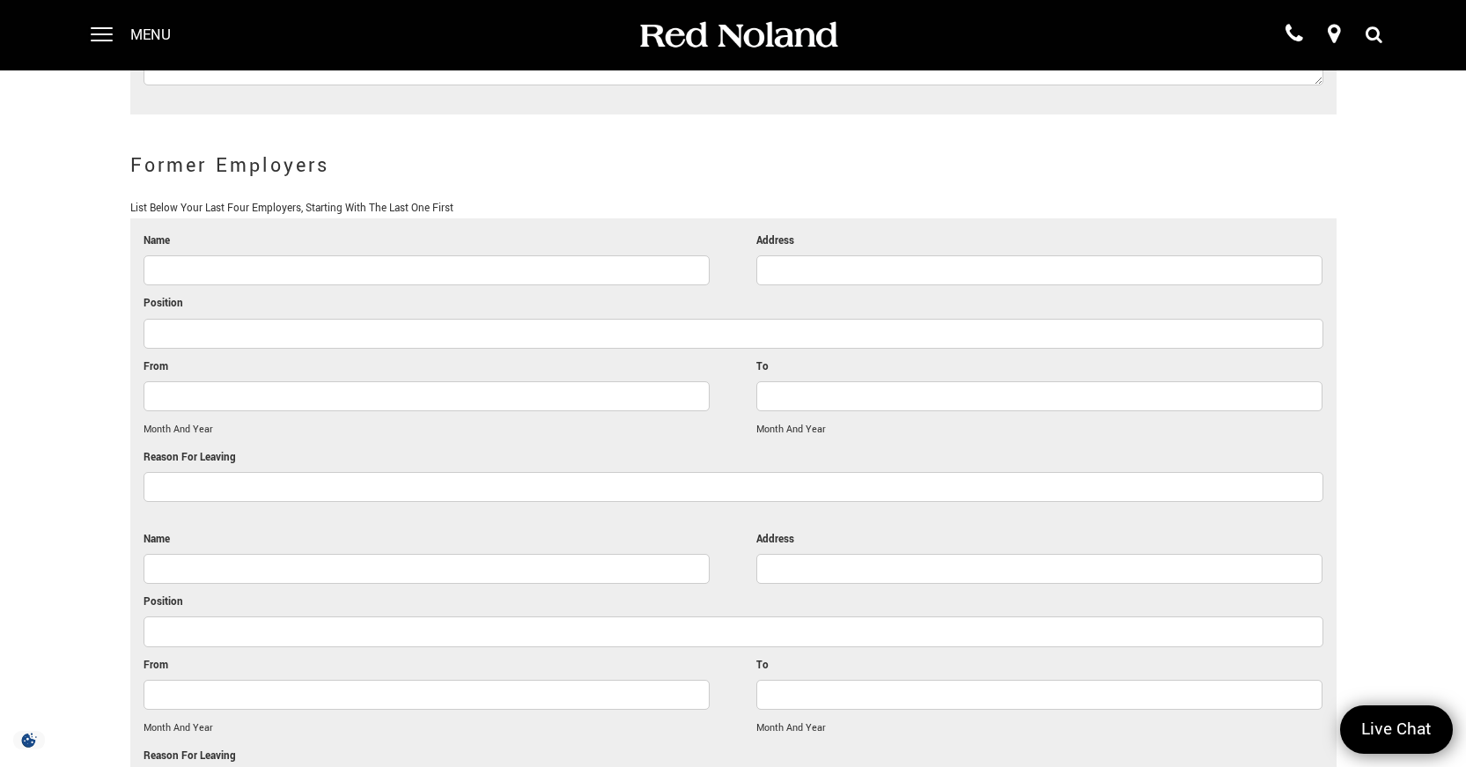
click at [367, 472] on input "Reason For Leaving" at bounding box center [733, 487] width 1180 height 30
click at [268, 389] on li "From Month And Year" at bounding box center [426, 402] width 566 height 91
click at [183, 255] on input "Name" at bounding box center [426, 270] width 566 height 30
click at [446, 141] on h2 "Former Employers" at bounding box center [733, 165] width 1206 height 49
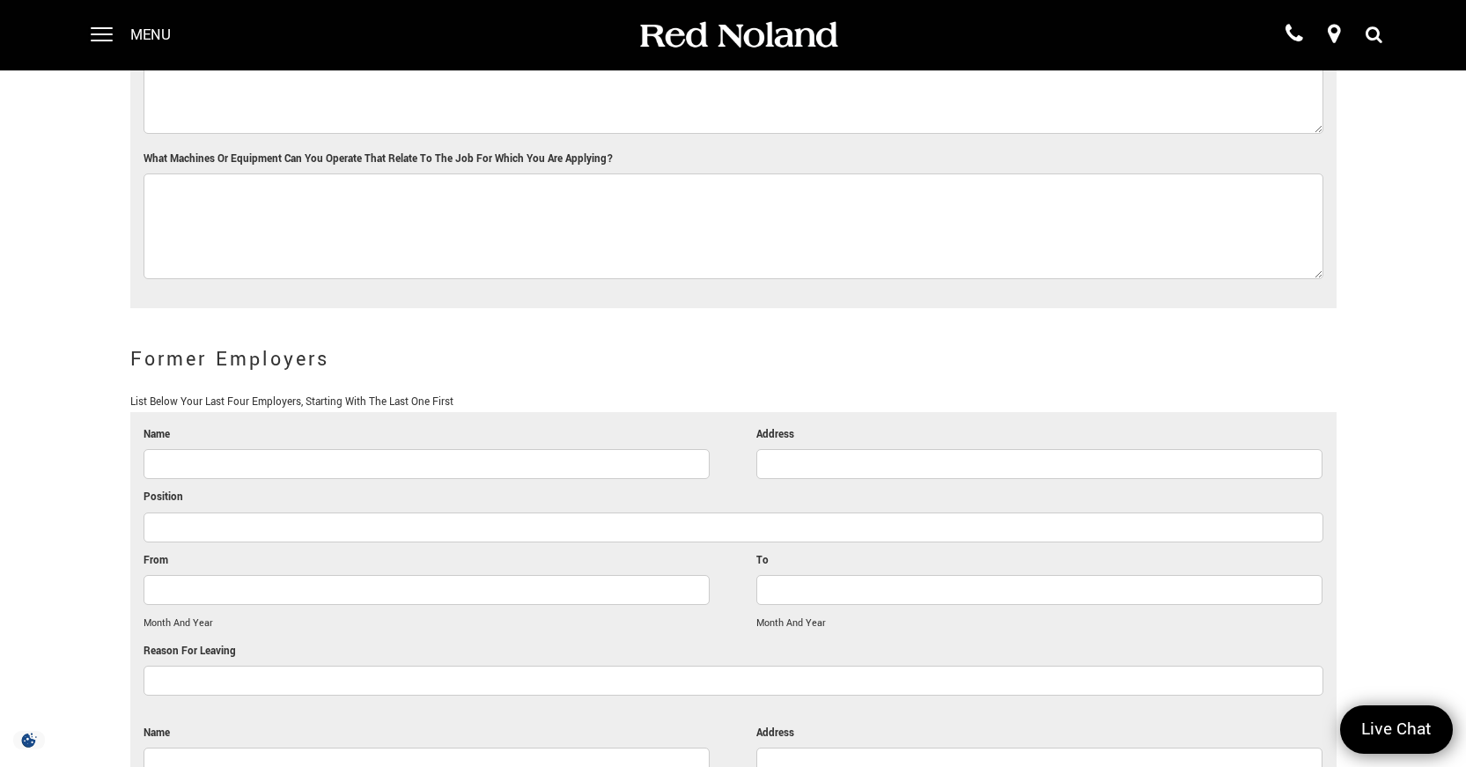
scroll to position [2993, 0]
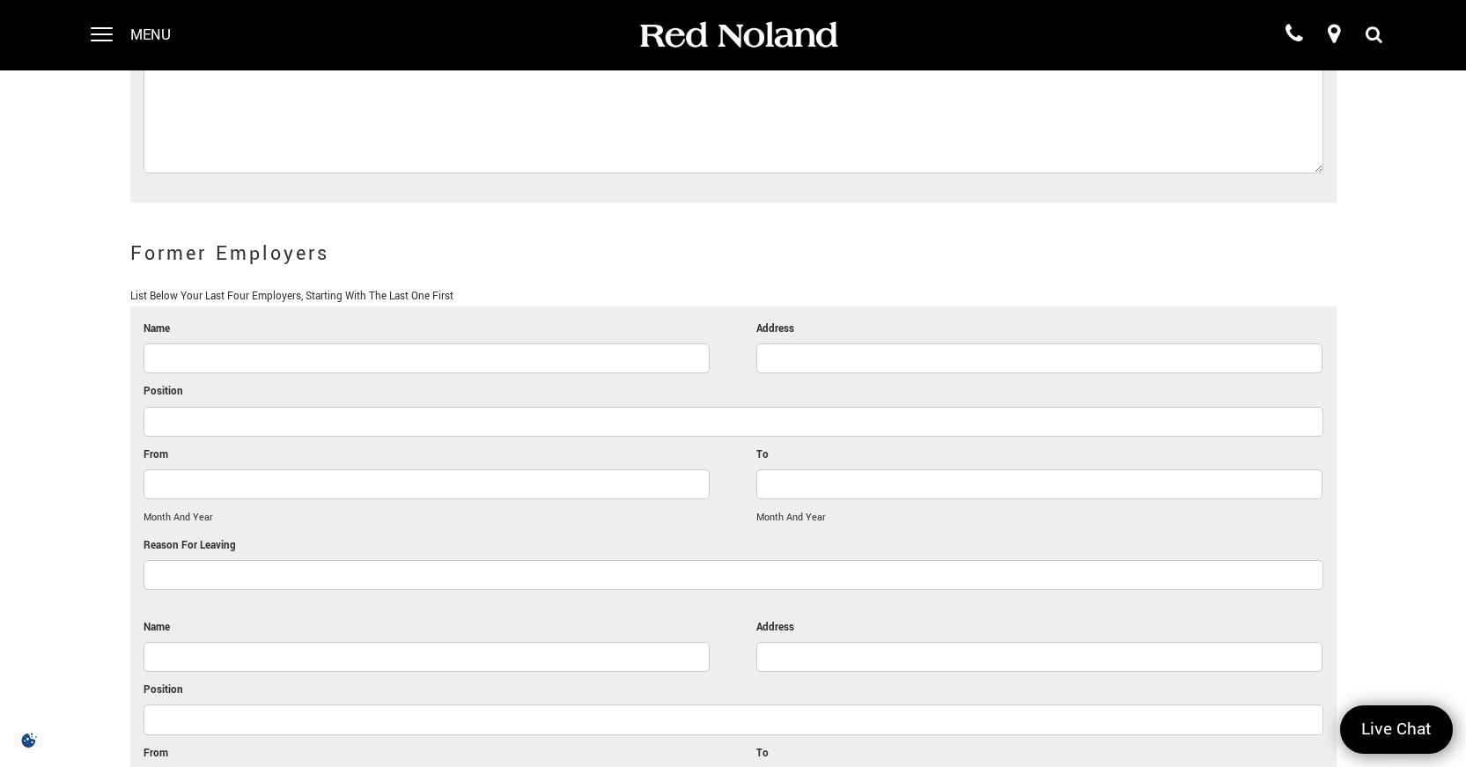
click at [158, 343] on input "Name" at bounding box center [426, 358] width 566 height 30
type input "David"
click at [791, 343] on input "Address" at bounding box center [1039, 358] width 566 height 30
type input "Butts"
click at [269, 407] on input "Position" at bounding box center [733, 422] width 1180 height 30
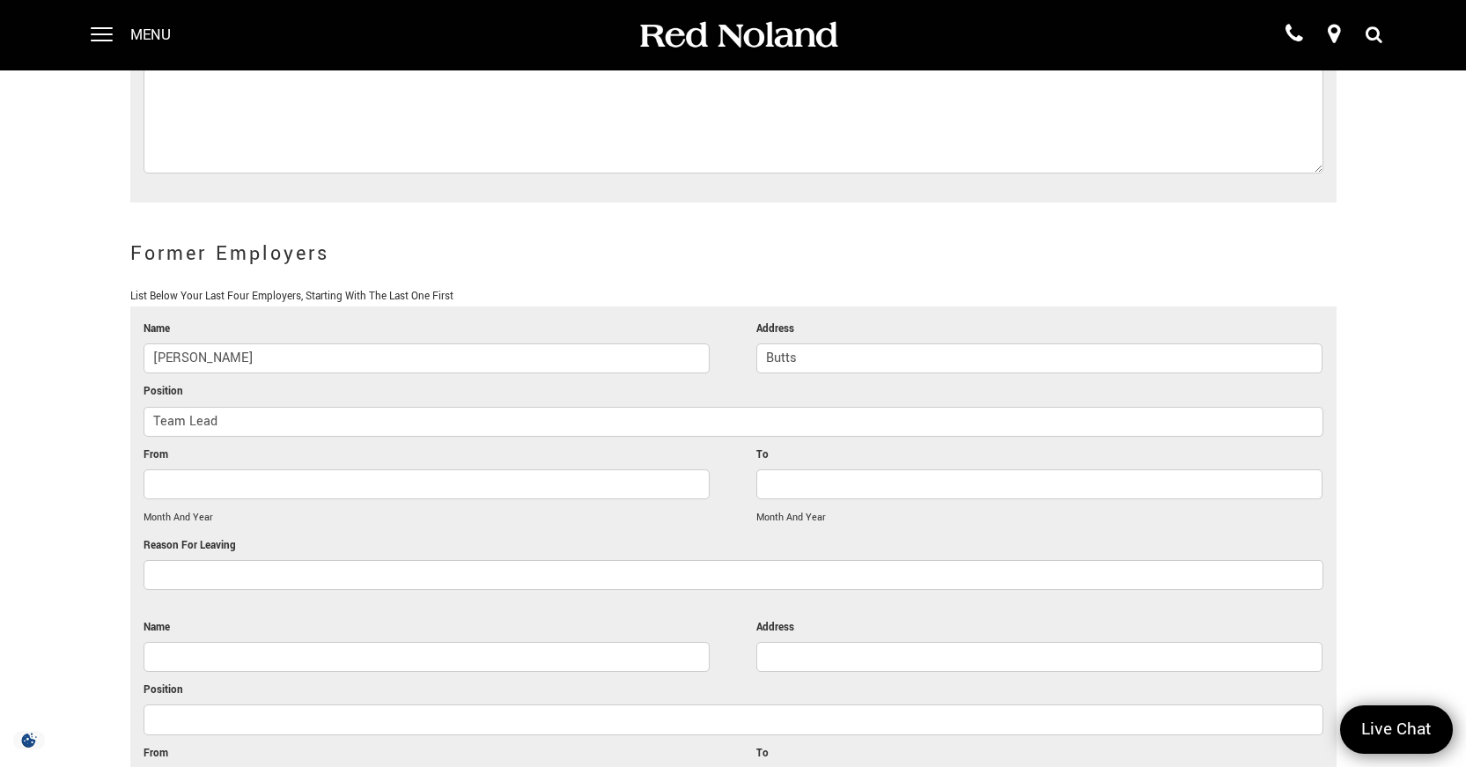
type input "Team Lead"
click at [273, 469] on input "From" at bounding box center [426, 484] width 566 height 30
drag, startPoint x: 446, startPoint y: 446, endPoint x: 54, endPoint y: 444, distance: 392.6
click at [54, 444] on div "You Are Here: Home > Careers > Employment Application Employment Application AN…" at bounding box center [733, 33] width 1466 height 6052
type input "May 2025"
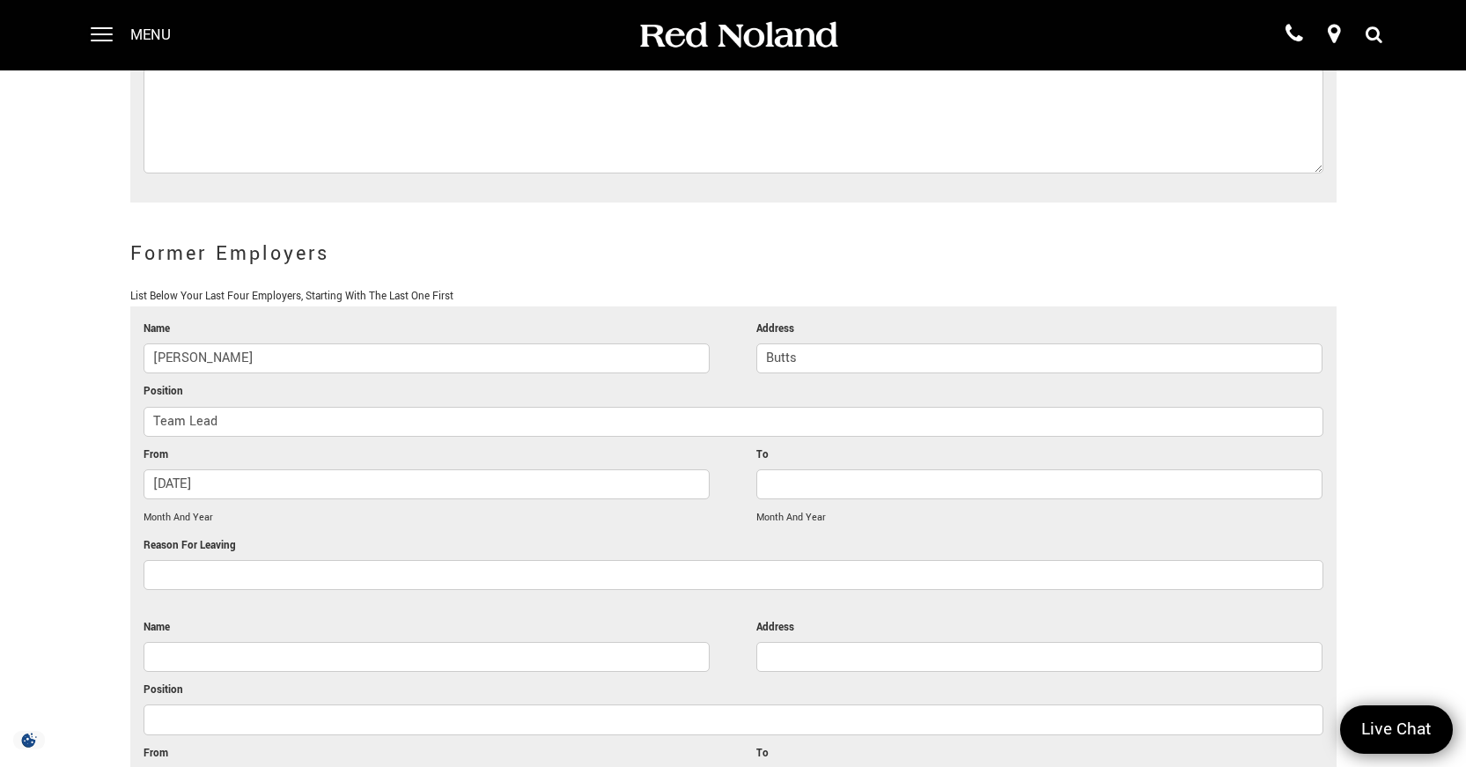
click at [794, 469] on input "To" at bounding box center [1039, 484] width 566 height 30
click at [841, 469] on input "August" at bounding box center [1039, 484] width 566 height 30
type input "August 2025"
click at [165, 560] on input "Reason For Leaving" at bounding box center [733, 575] width 1180 height 30
click at [216, 560] on input "Not a Job i see myself doing for a long time" at bounding box center [733, 575] width 1180 height 30
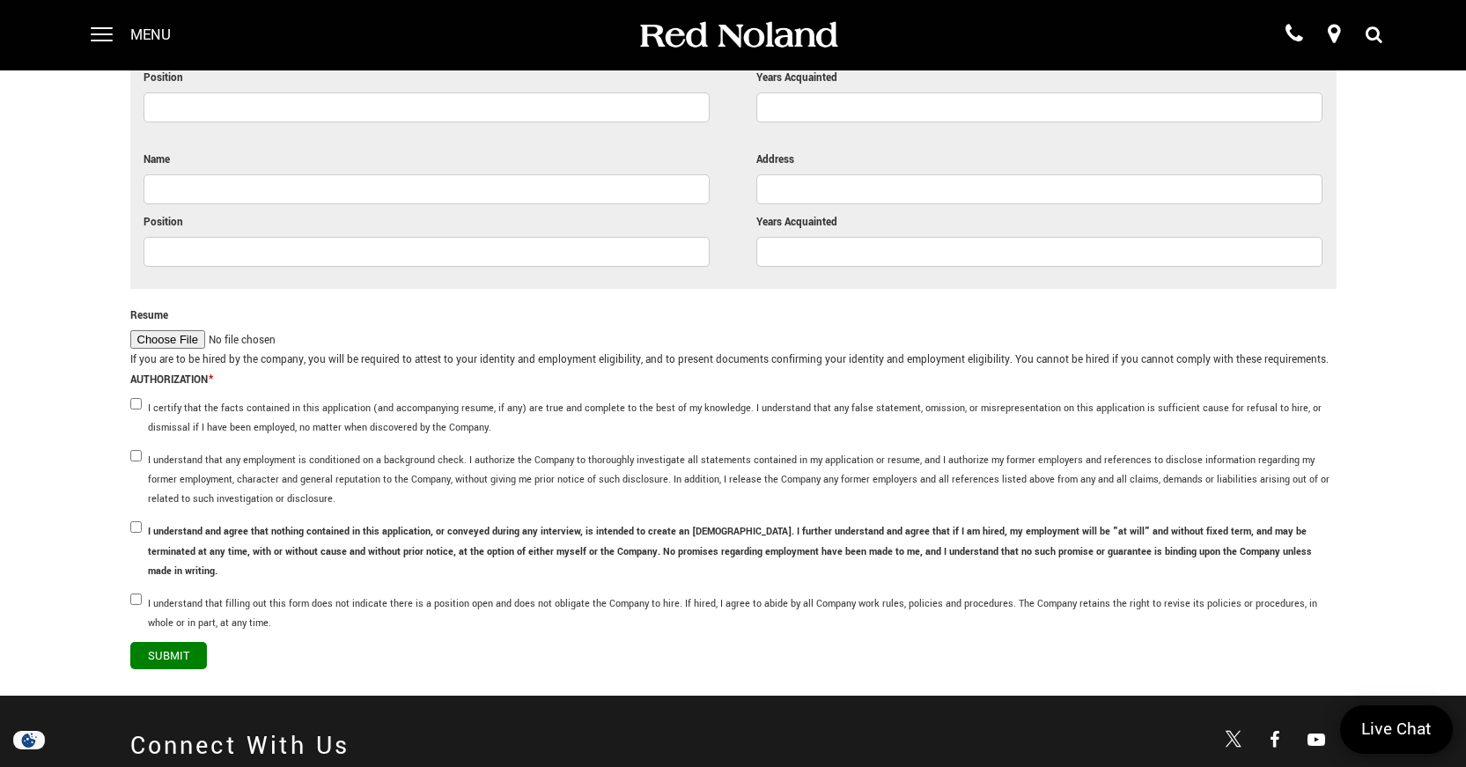
scroll to position [4754, 0]
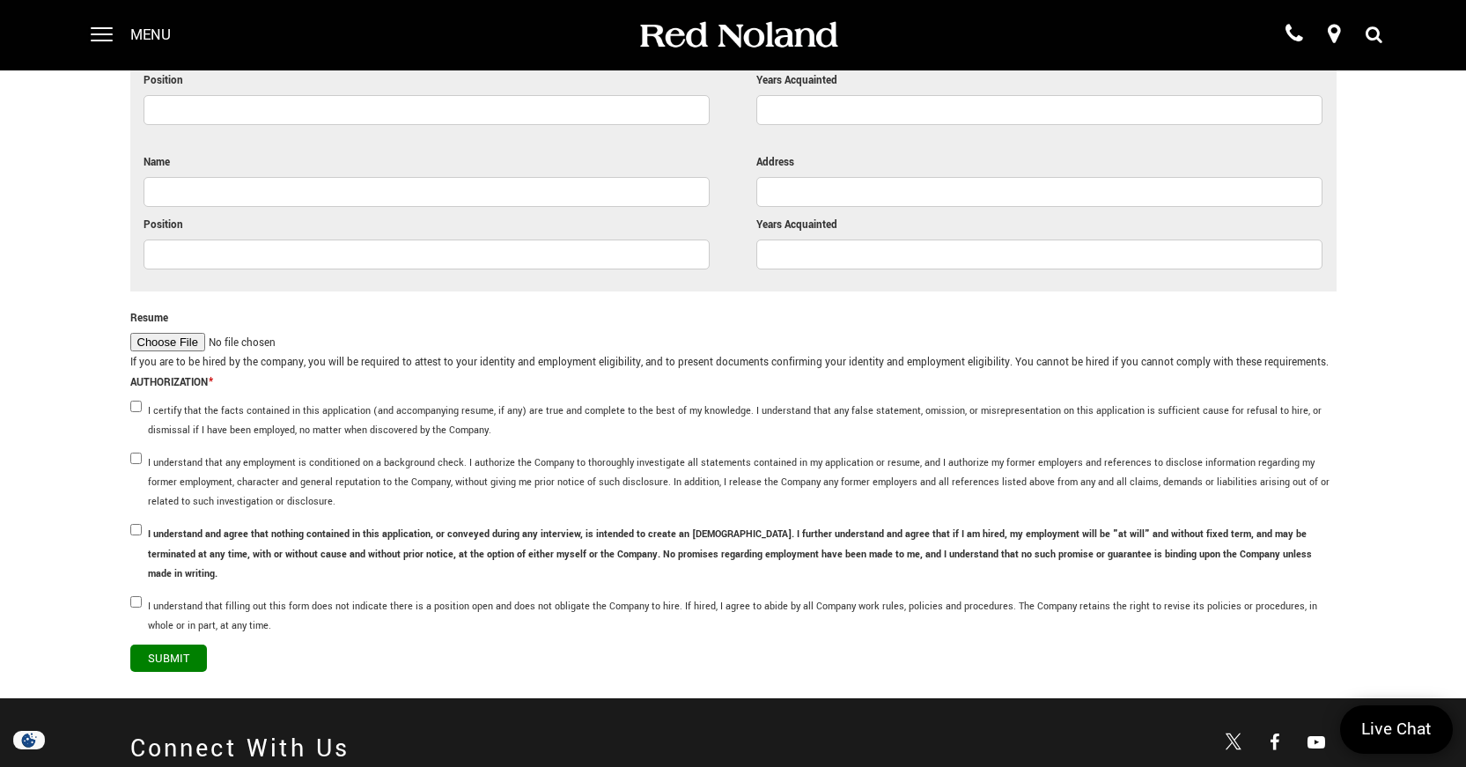
type input "Not a Job I see myself doing for a long time"
click at [136, 401] on input "I certify that the facts contained in this application (and accompanying resume…" at bounding box center [135, 406] width 11 height 11
checkbox input "true"
click at [138, 452] on input "I understand that any employment is conditioned on a background check. I author…" at bounding box center [135, 457] width 11 height 11
checkbox input "true"
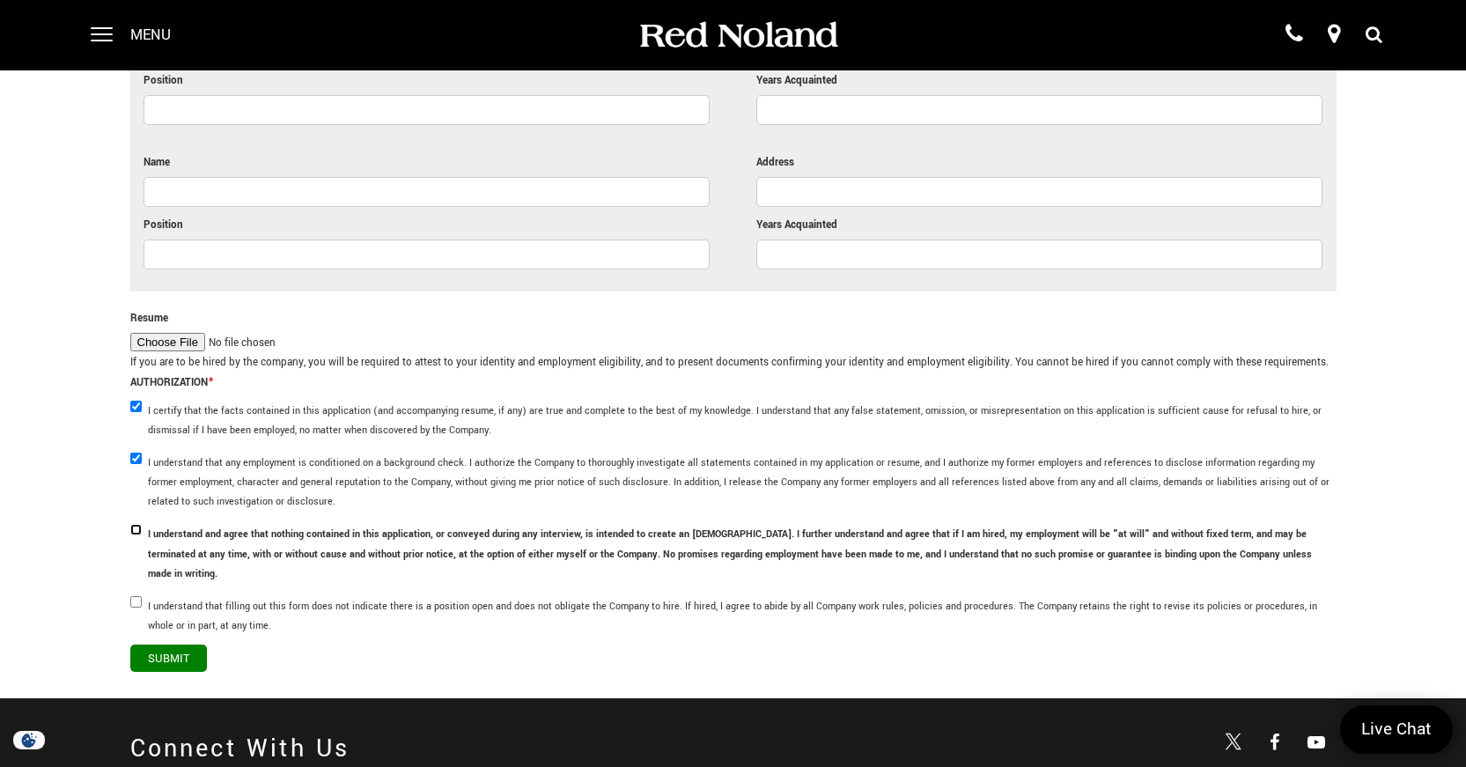
click at [133, 524] on input "I understand and agree that nothing contained in this application, or conveyed …" at bounding box center [135, 529] width 11 height 11
checkbox input "true"
click at [136, 596] on input "I understand that filling out this form does not indicate there is a position o…" at bounding box center [135, 601] width 11 height 11
checkbox input "true"
click at [151, 644] on input "Submit" at bounding box center [168, 657] width 77 height 27
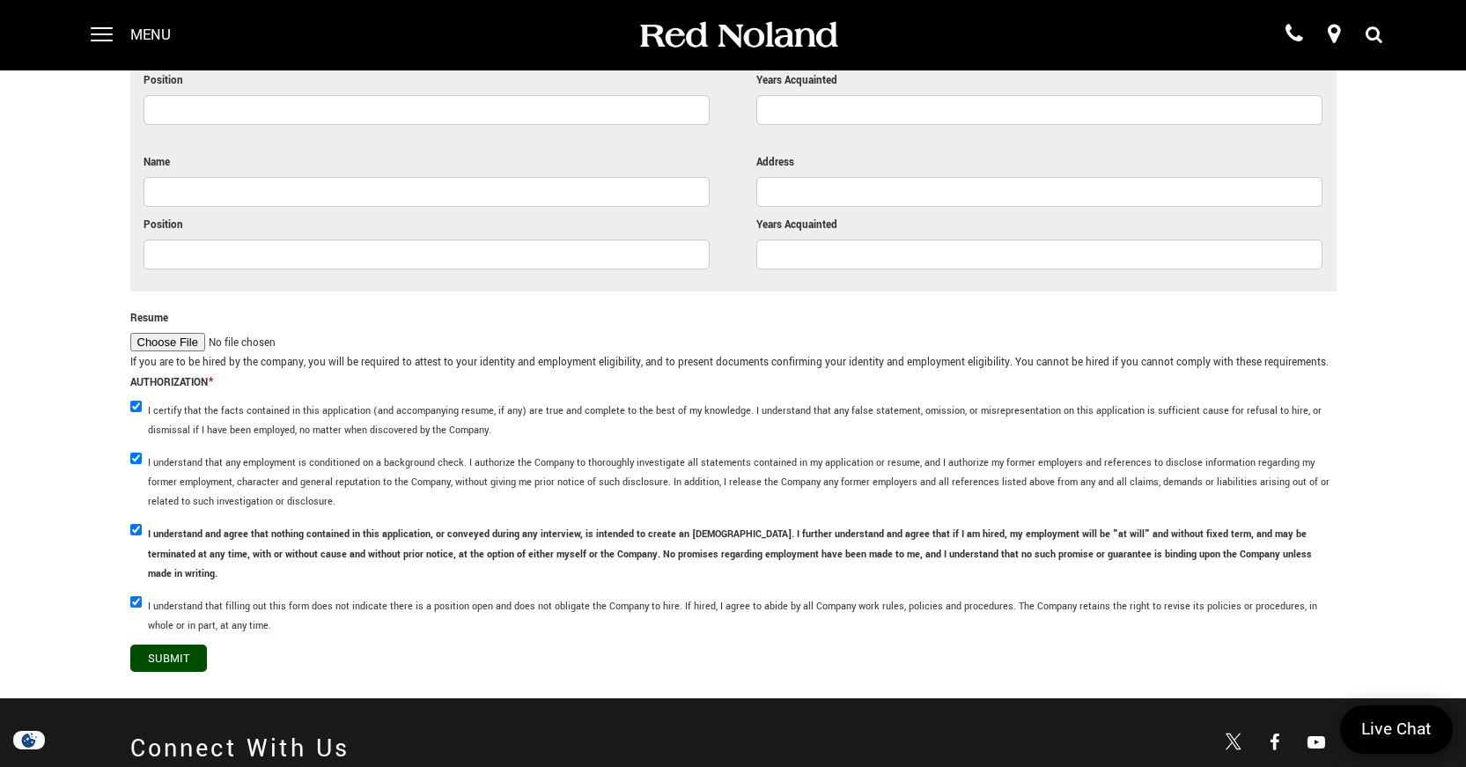
click at [158, 644] on input "Submit" at bounding box center [168, 657] width 77 height 27
